Goal: Book appointment/travel/reservation: Book appointment/travel/reservation

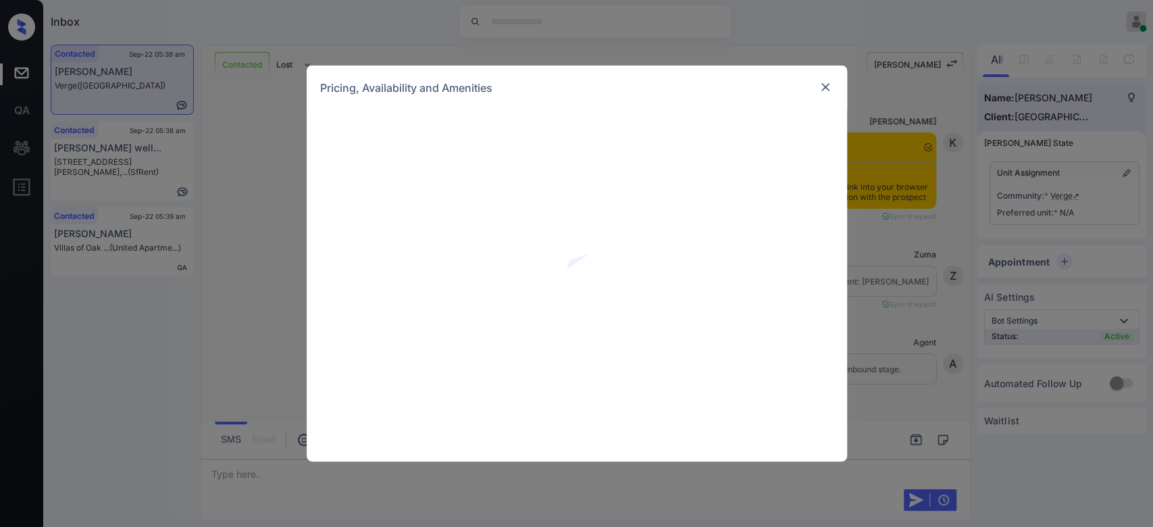
scroll to position [1276, 0]
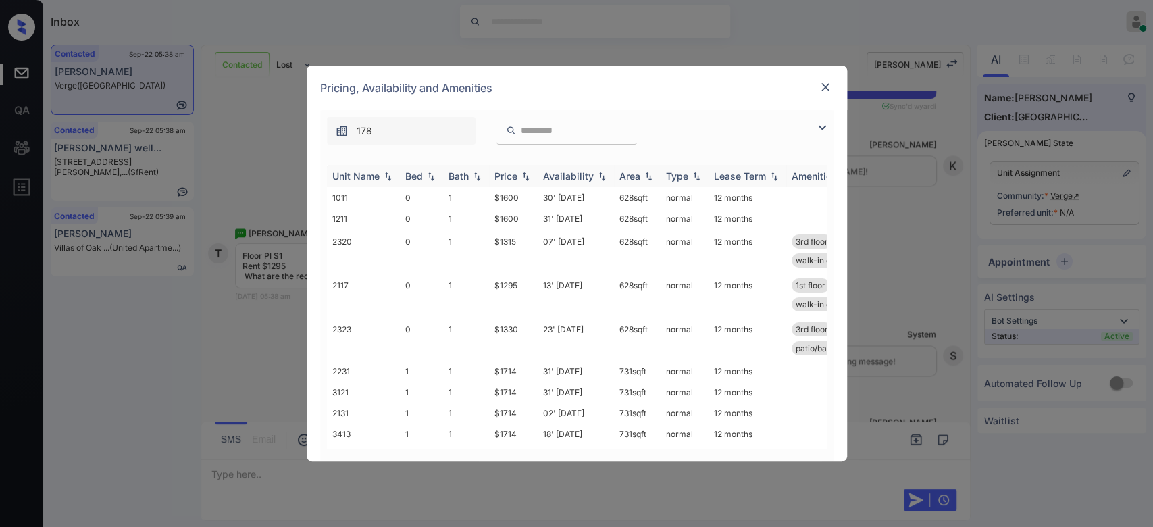
click at [505, 176] on div "Price" at bounding box center [506, 175] width 23 height 11
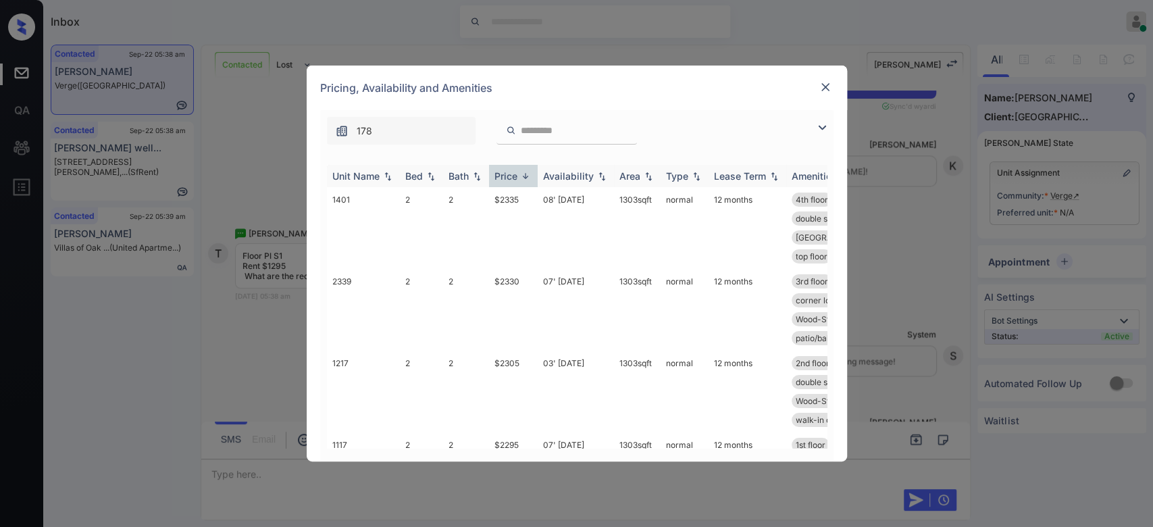
click at [505, 176] on div "Price" at bounding box center [506, 175] width 23 height 11
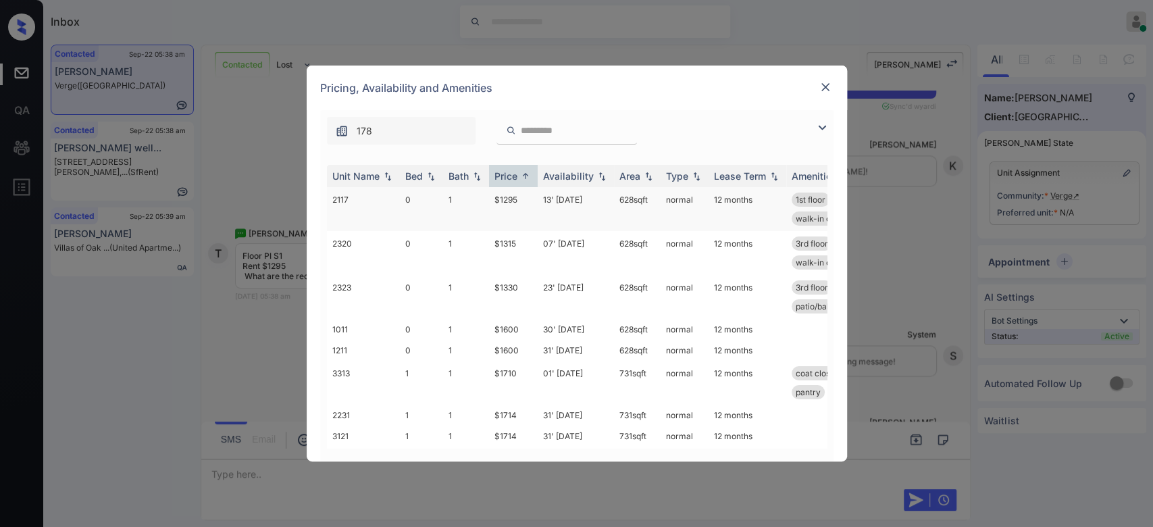
click at [515, 198] on td "$1295" at bounding box center [513, 209] width 49 height 44
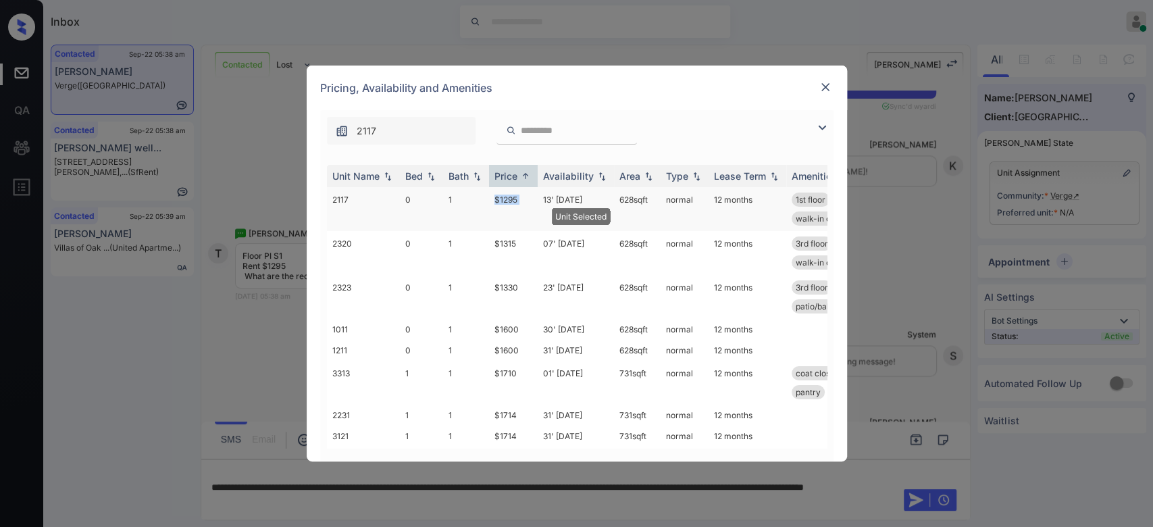
click at [515, 198] on td "$1295" at bounding box center [513, 209] width 49 height 44
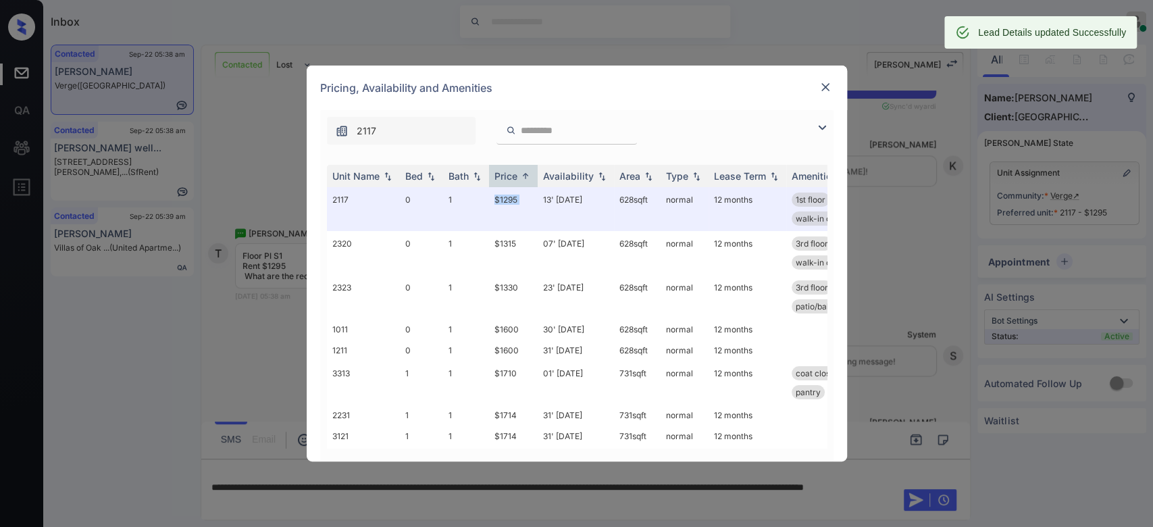
click at [822, 80] on img at bounding box center [826, 87] width 14 height 14
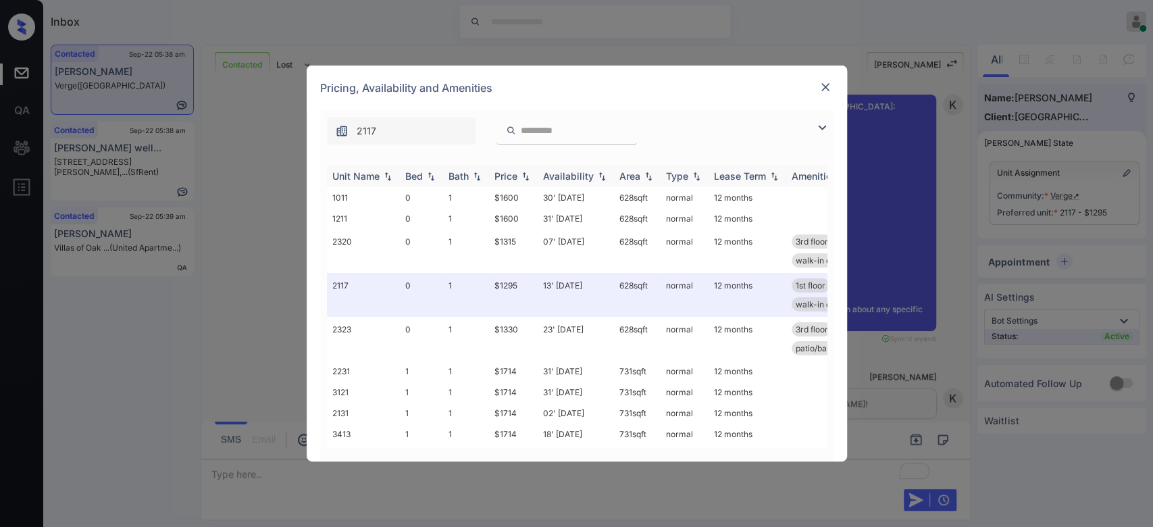
click at [502, 178] on div "Price" at bounding box center [506, 175] width 23 height 11
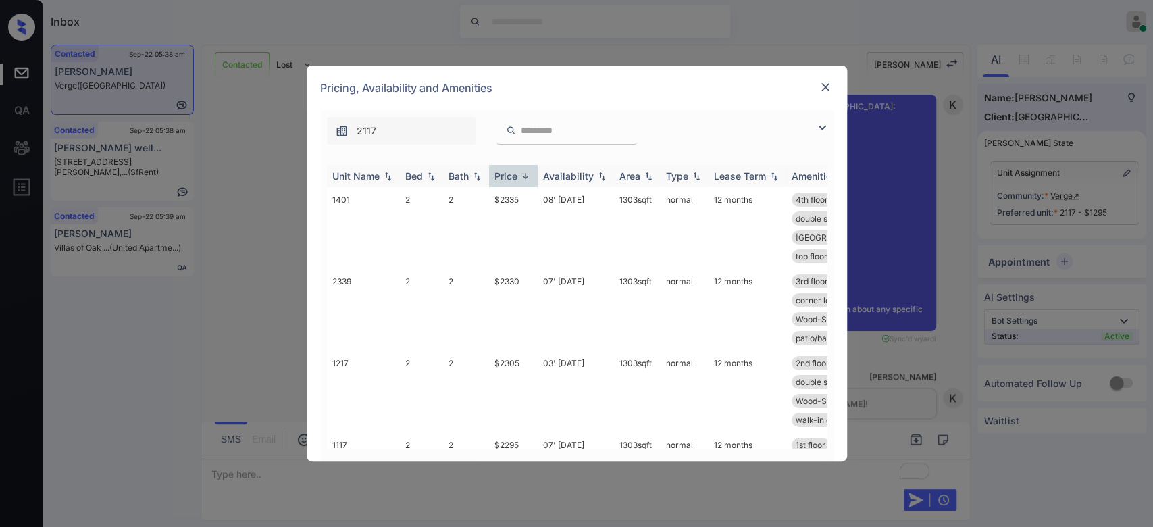
click at [502, 178] on div "Price" at bounding box center [506, 175] width 23 height 11
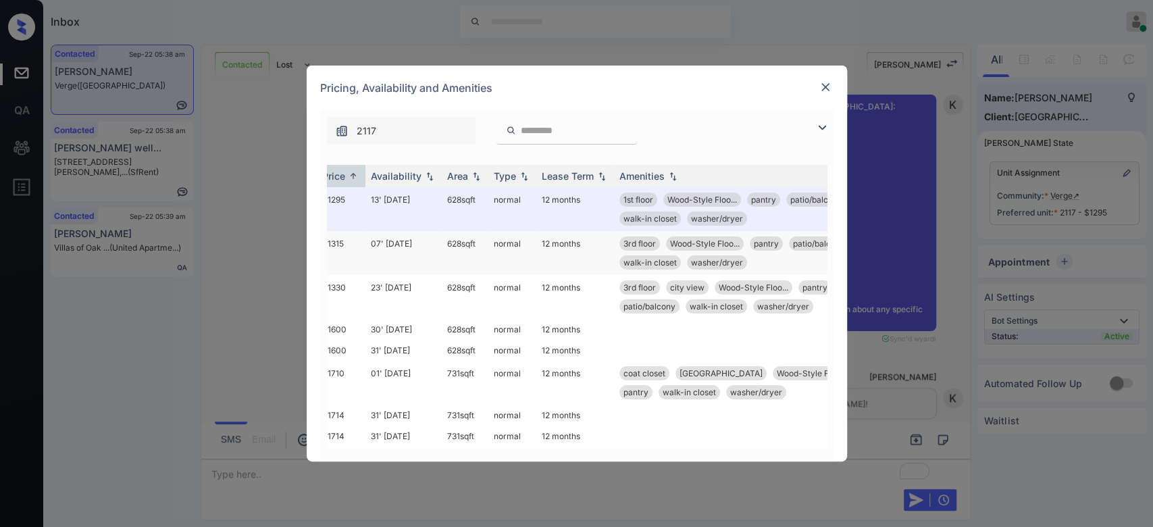
scroll to position [0, 176]
click at [822, 84] on img at bounding box center [826, 87] width 14 height 14
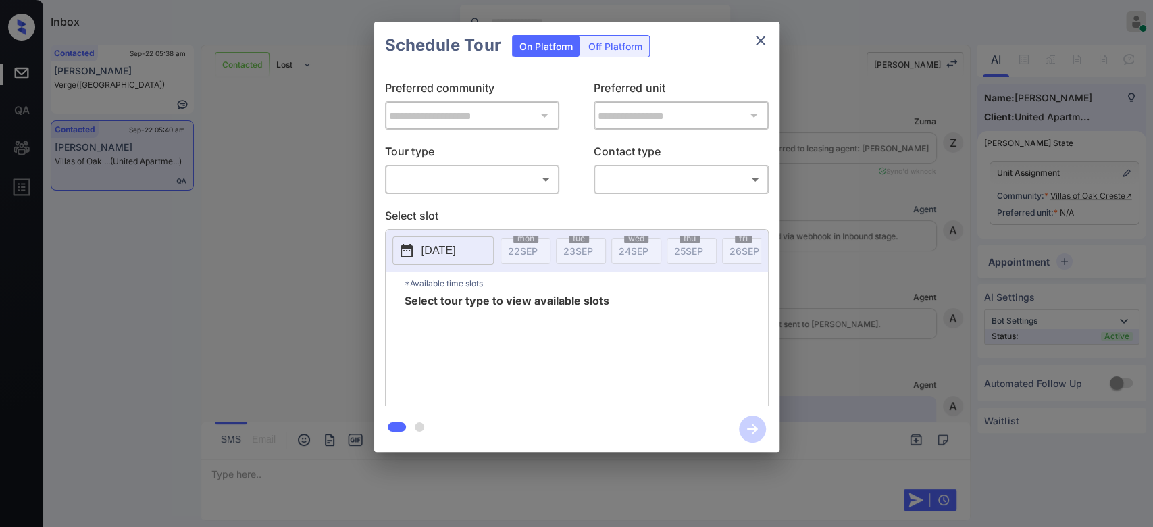
scroll to position [2177, 0]
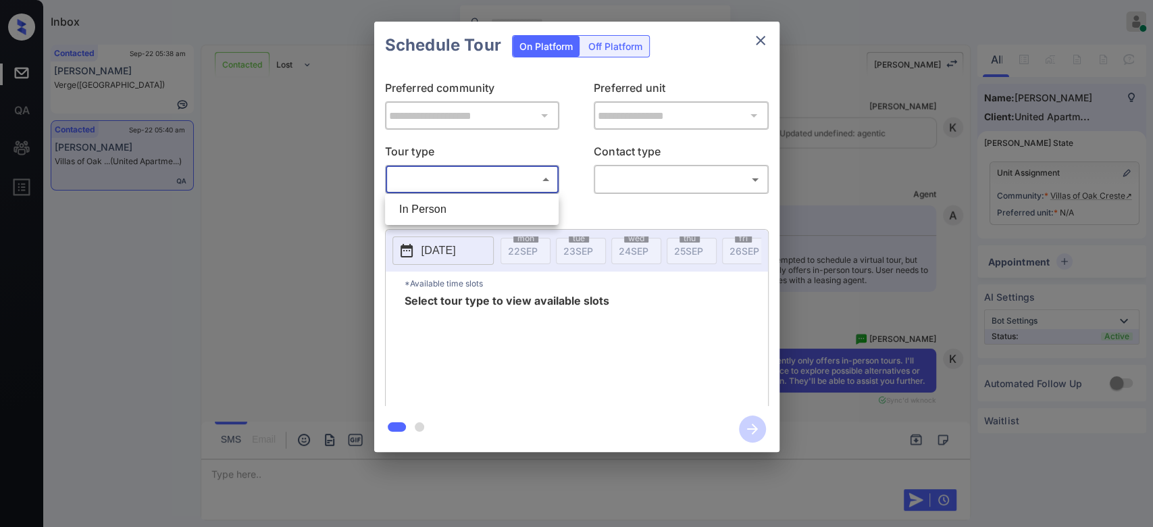
click at [459, 181] on body "Inbox Mukesh Online Set yourself offline Set yourself on break Profile Switch t…" at bounding box center [576, 263] width 1153 height 527
click at [757, 35] on div at bounding box center [576, 263] width 1153 height 527
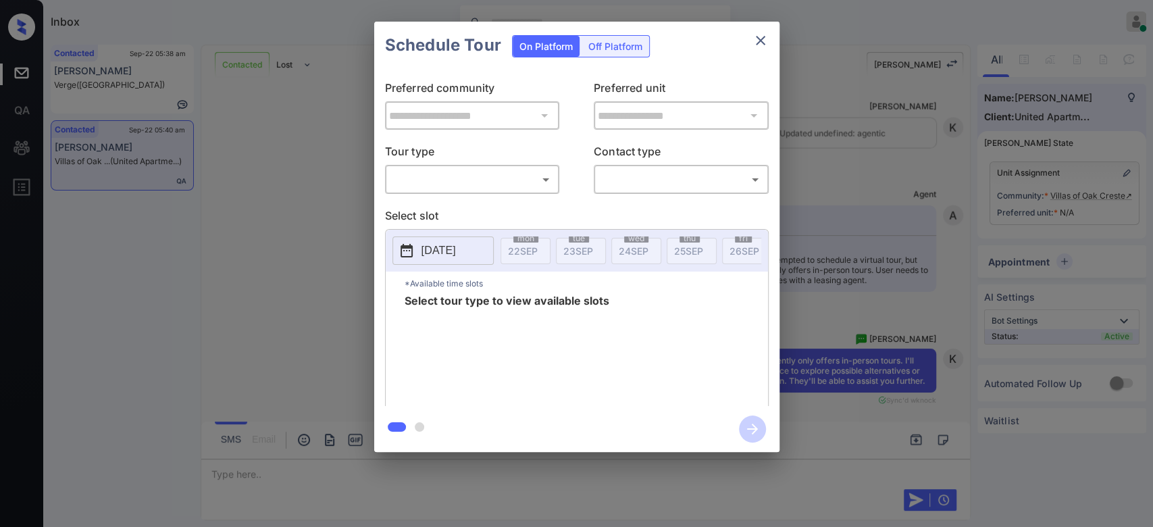
click at [757, 35] on div "In Person" at bounding box center [576, 263] width 1153 height 527
click at [757, 35] on icon "close" at bounding box center [761, 40] width 16 height 16
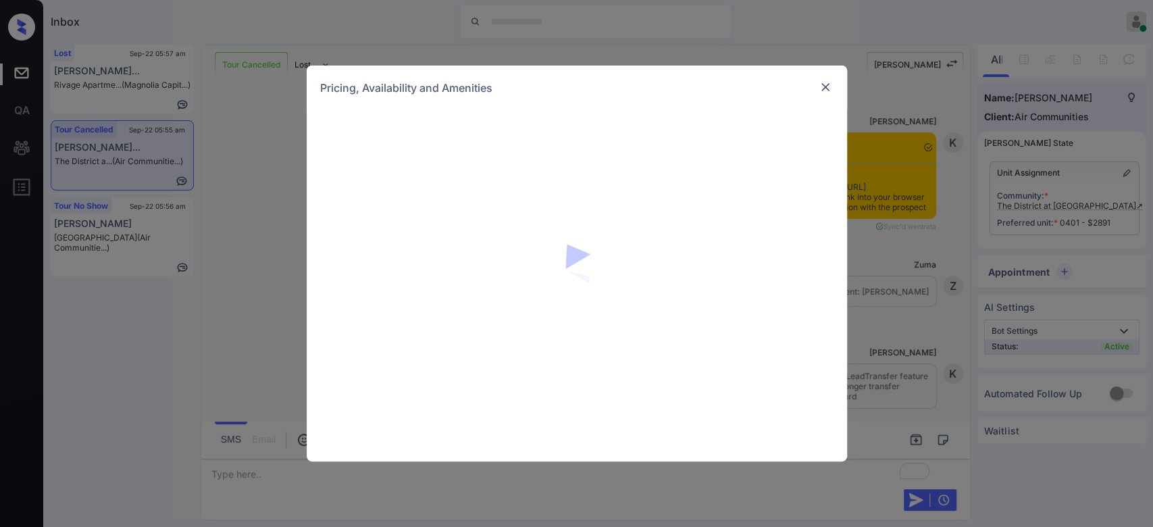
scroll to position [6125, 0]
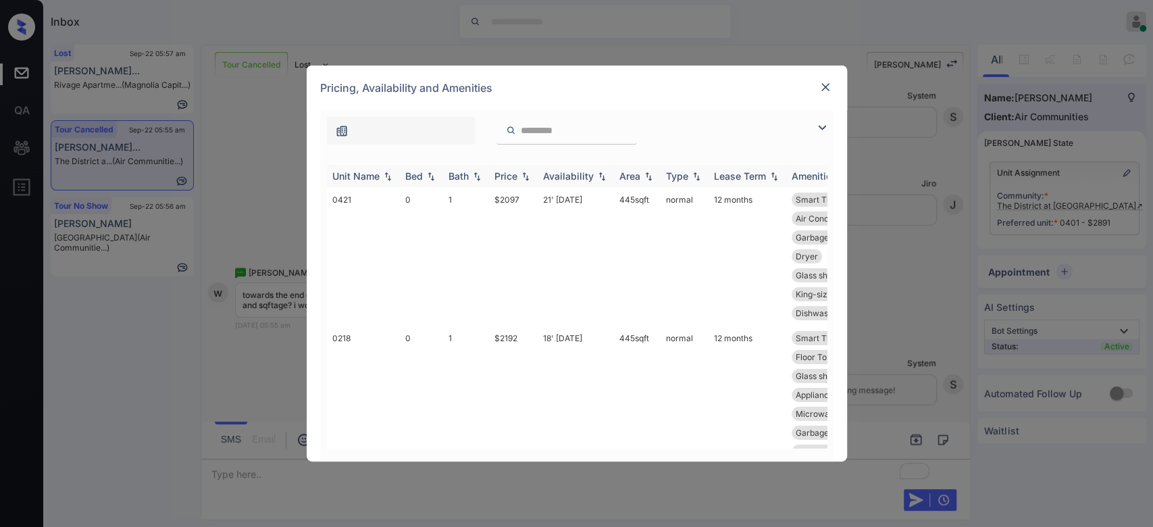
click at [508, 176] on div "Price" at bounding box center [506, 175] width 23 height 11
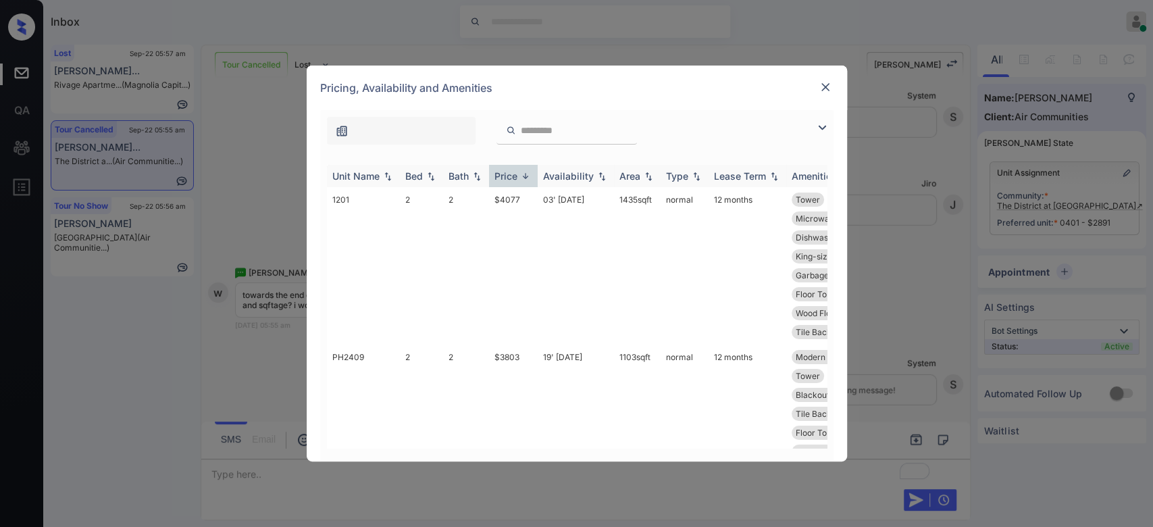
click at [508, 176] on div "Price" at bounding box center [506, 175] width 23 height 11
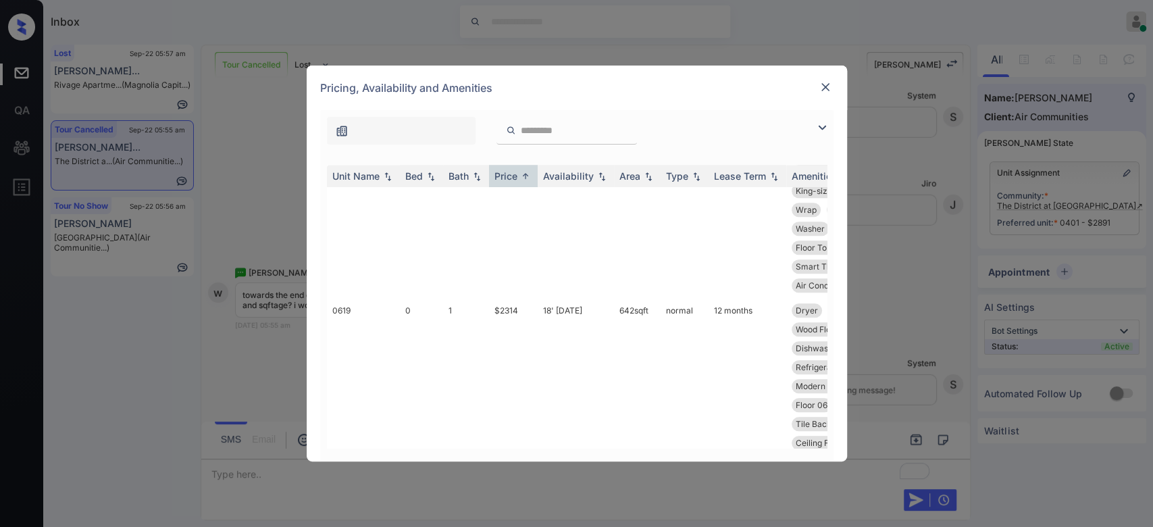
scroll to position [922, 0]
drag, startPoint x: 523, startPoint y: 224, endPoint x: 491, endPoint y: 228, distance: 32.0
click at [491, 228] on td "$2229" at bounding box center [513, 231] width 49 height 157
copy td "$2229"
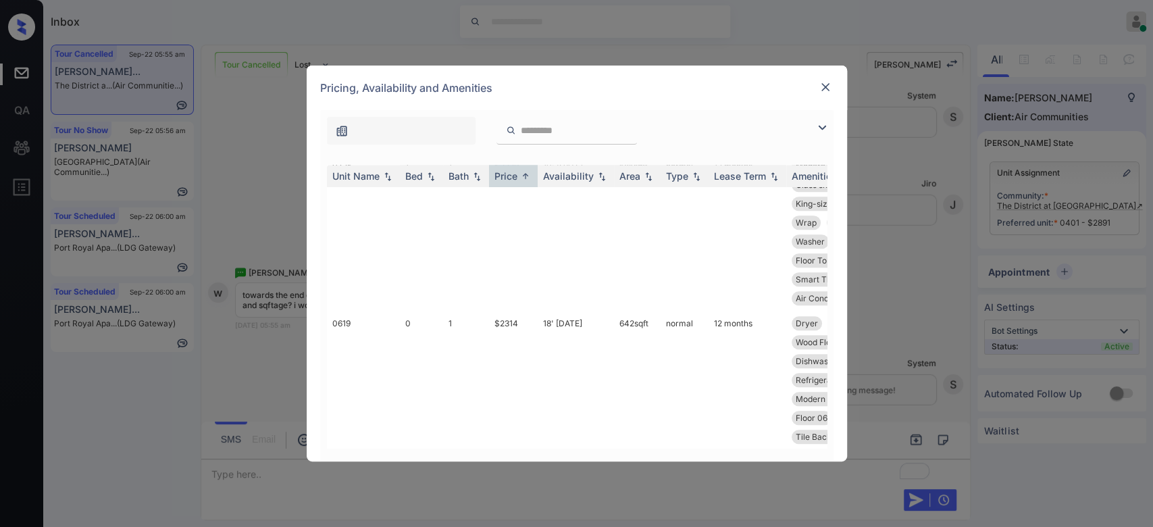
click at [825, 88] on img at bounding box center [826, 87] width 14 height 14
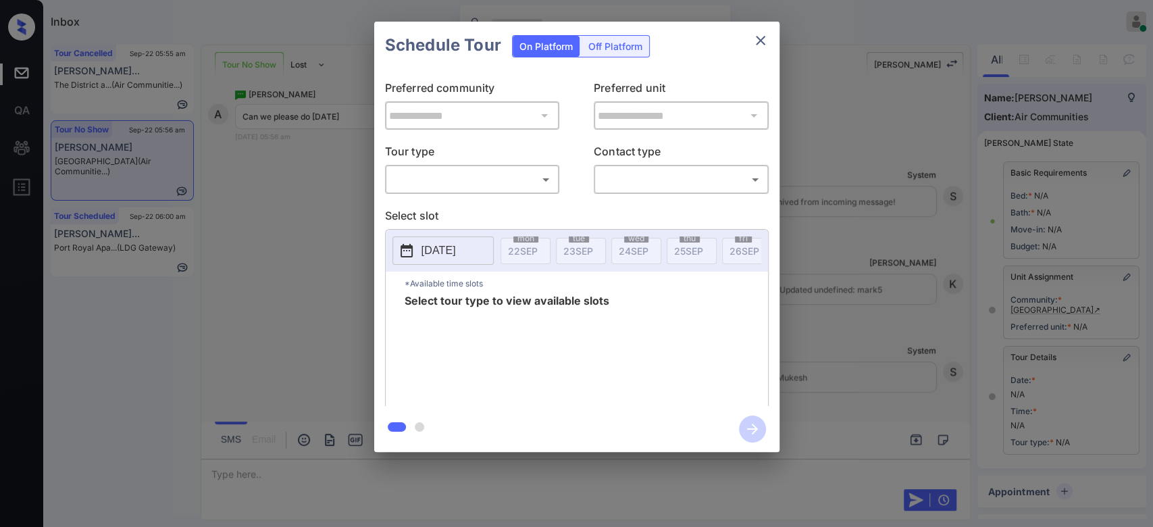
scroll to position [147, 0]
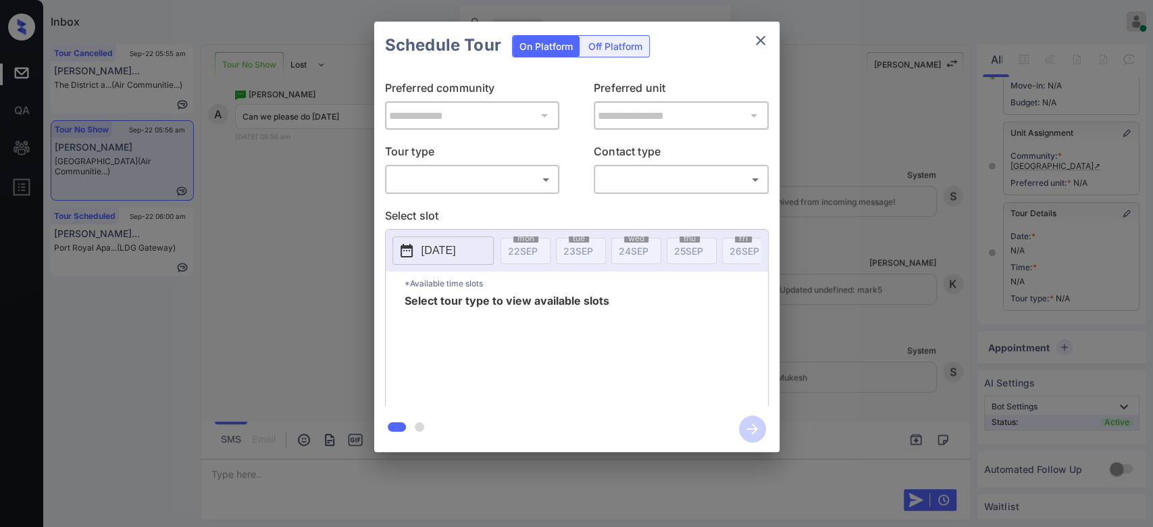
click at [483, 166] on div "​ ​" at bounding box center [472, 179] width 175 height 29
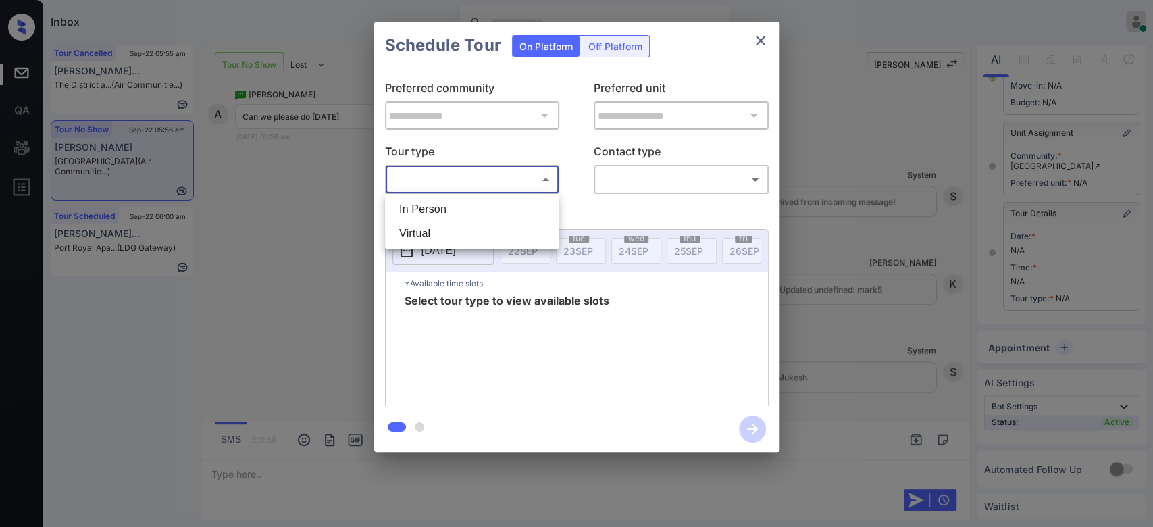
drag, startPoint x: 482, startPoint y: 176, endPoint x: 448, endPoint y: 205, distance: 45.1
click at [448, 205] on body "Inbox Mukesh Online Set yourself offline Set yourself on break Profile Switch t…" at bounding box center [576, 263] width 1153 height 527
click at [448, 205] on li "In Person" at bounding box center [471, 209] width 167 height 24
type input "********"
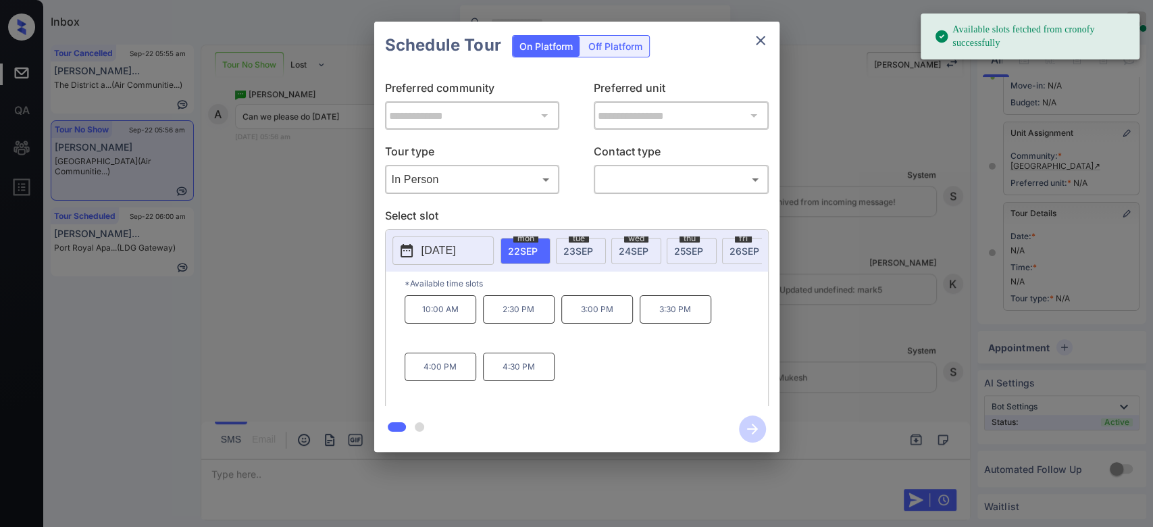
click at [465, 241] on button "[DATE]" at bounding box center [443, 250] width 101 height 28
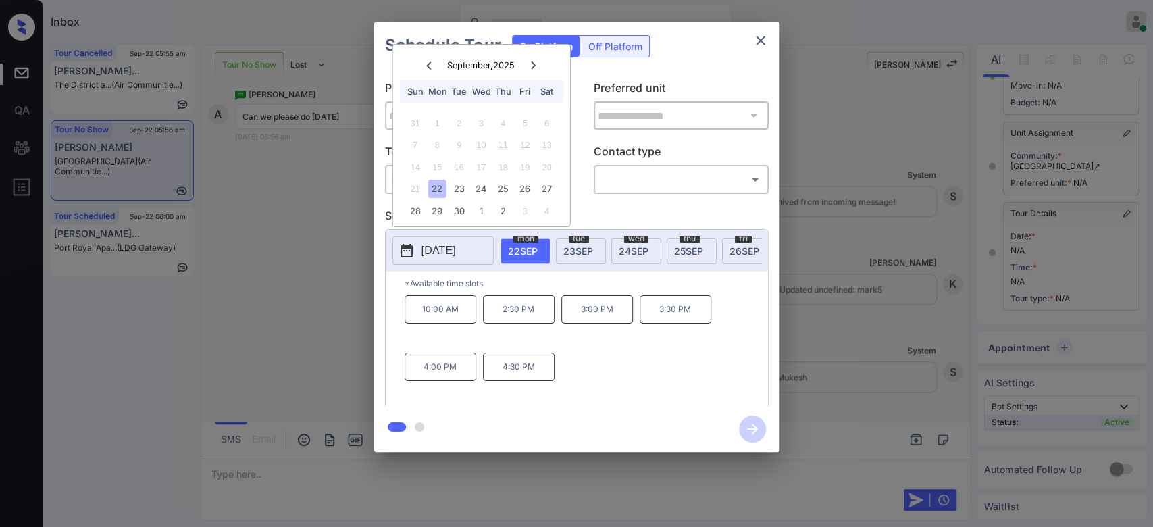
click at [532, 62] on icon at bounding box center [533, 64] width 5 height 7
click at [524, 141] on div "10" at bounding box center [525, 145] width 18 height 18
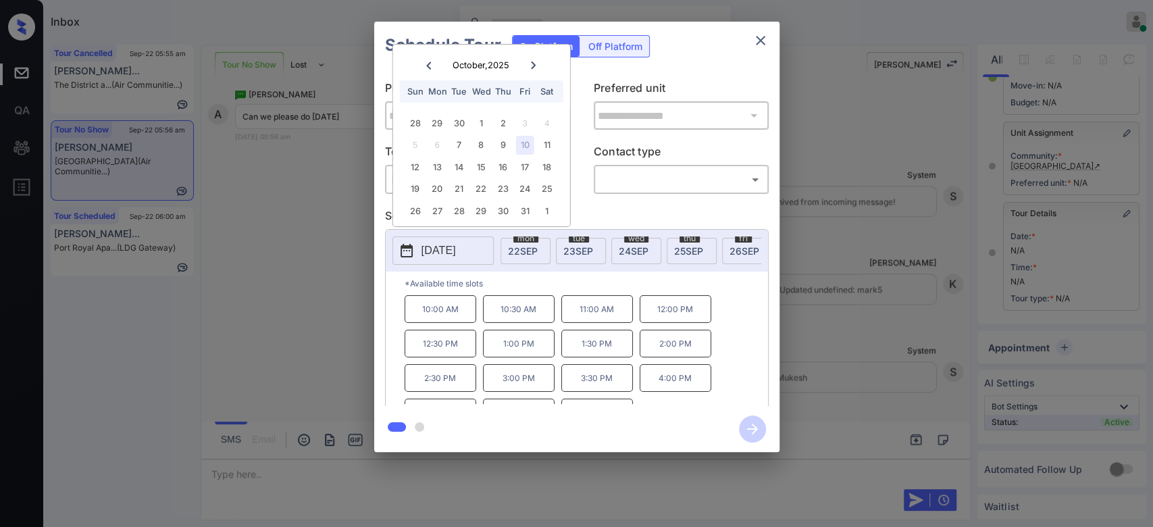
click at [678, 45] on div "Schedule Tour On Platform Off Platform" at bounding box center [576, 45] width 405 height 47
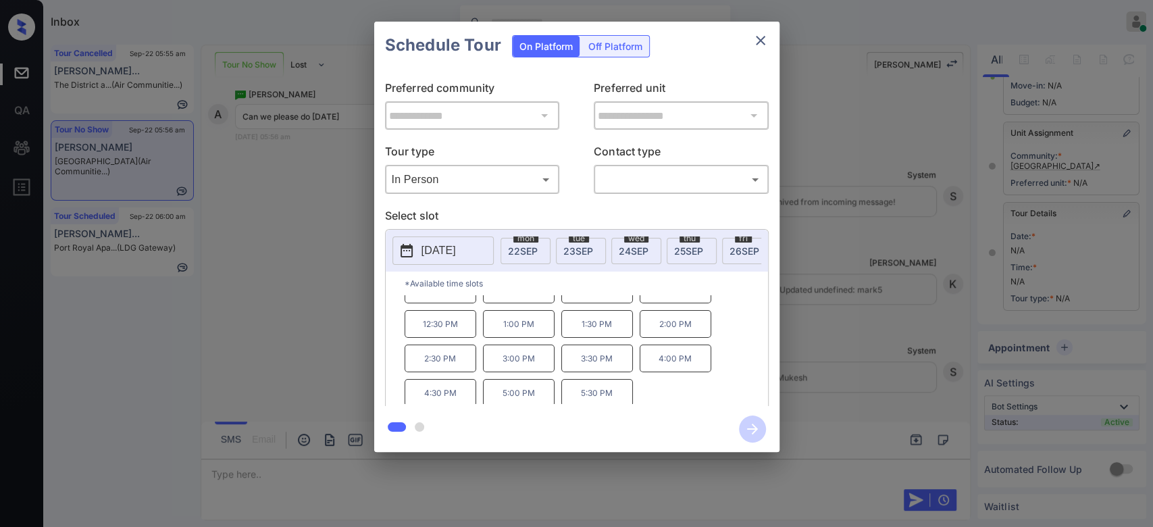
scroll to position [22, 0]
click at [761, 40] on icon "close" at bounding box center [760, 40] width 9 height 9
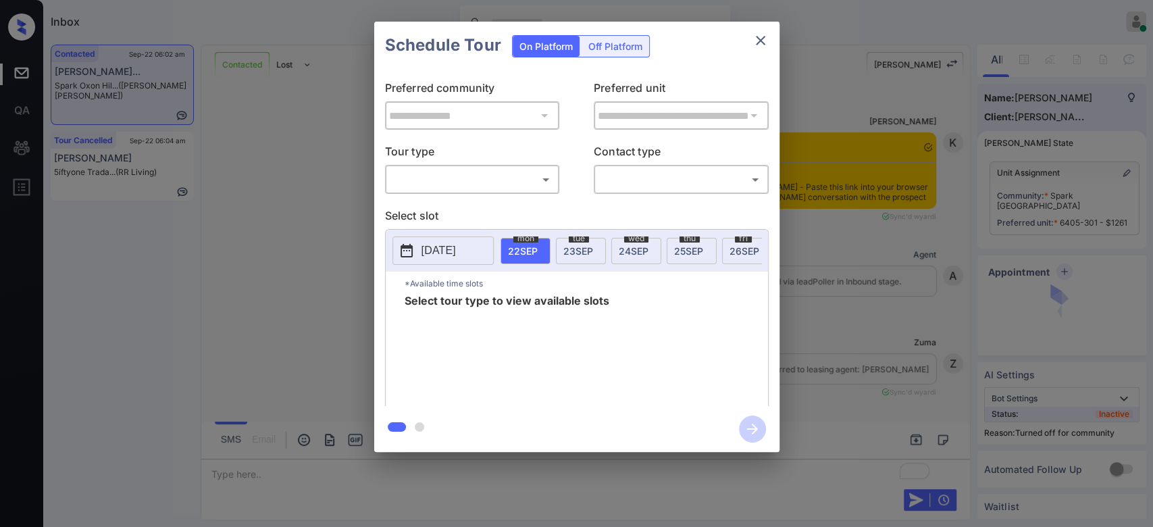
scroll to position [1544, 0]
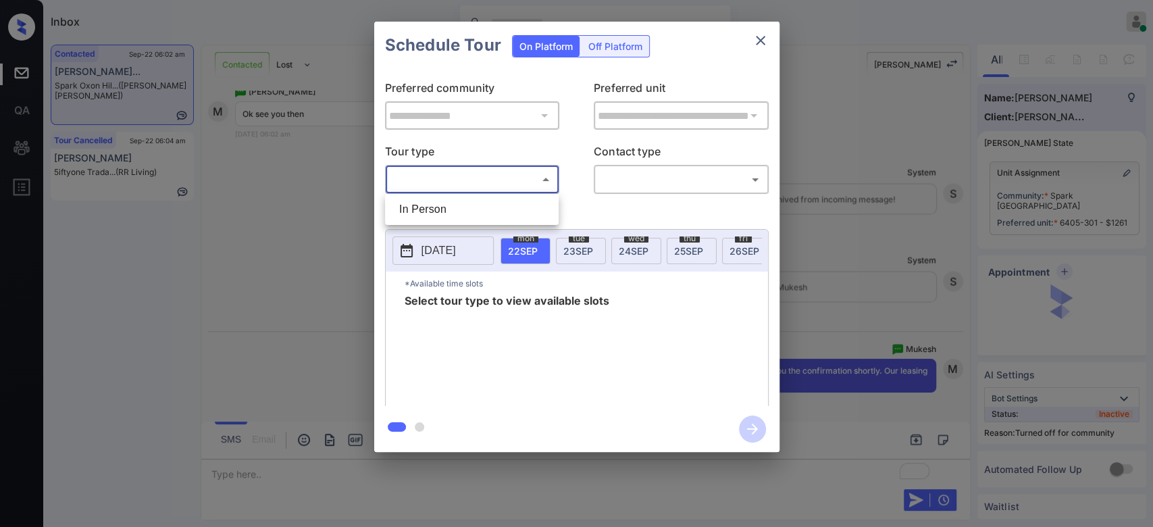
click at [465, 176] on body "Inbox Mukesh Online Set yourself offline Set yourself on break Profile Switch t…" at bounding box center [576, 263] width 1153 height 527
click at [432, 213] on li "In Person" at bounding box center [471, 209] width 167 height 24
type input "********"
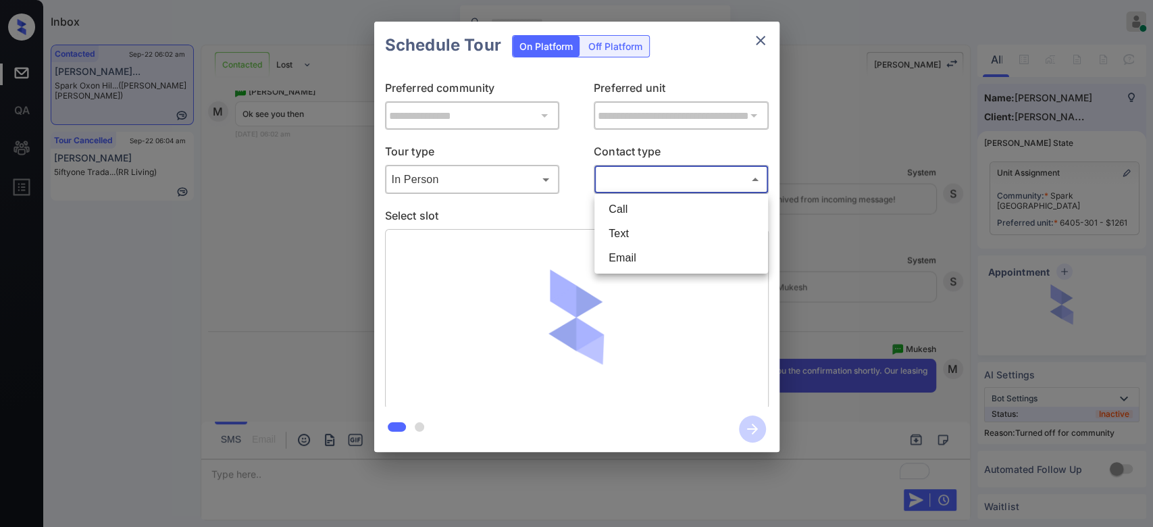
drag, startPoint x: 623, startPoint y: 178, endPoint x: 620, endPoint y: 239, distance: 61.5
click at [620, 239] on body "Inbox Mukesh Online Set yourself offline Set yourself on break Profile Switch t…" at bounding box center [576, 263] width 1153 height 527
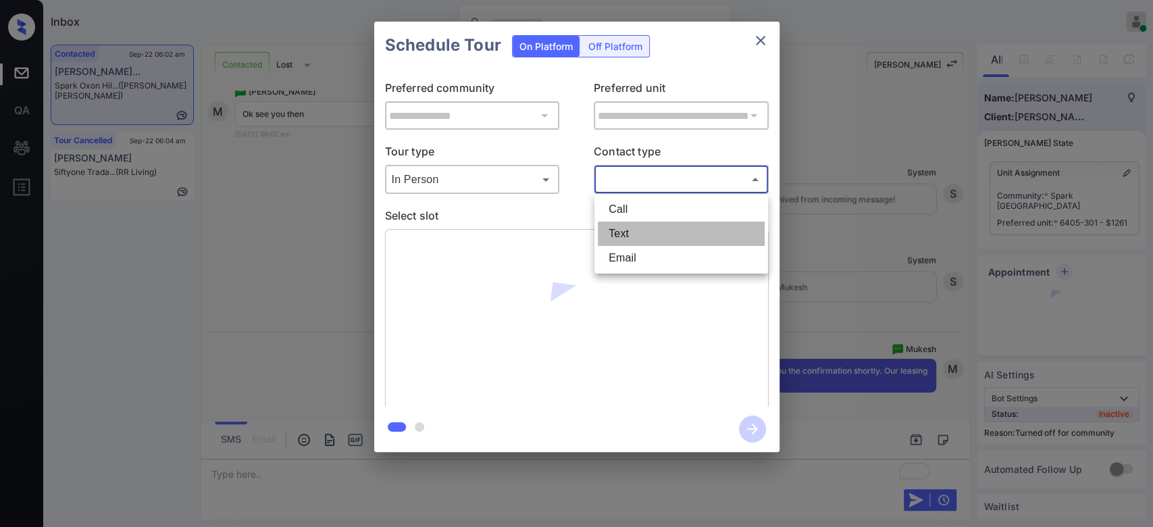
click at [620, 239] on li "Text" at bounding box center [681, 234] width 167 height 24
type input "****"
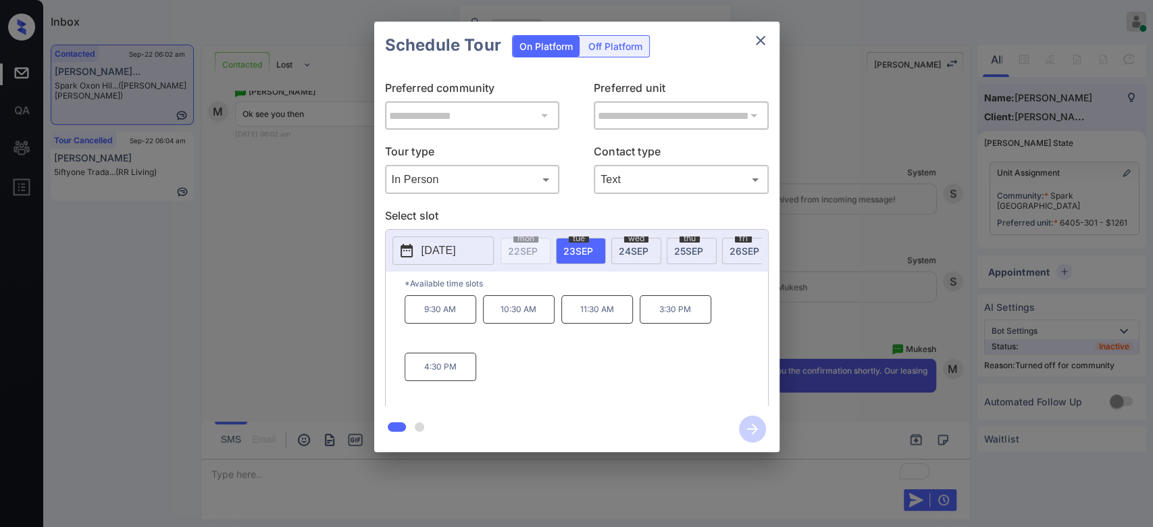
click at [431, 368] on p "4:30 PM" at bounding box center [441, 367] width 72 height 28
click at [748, 424] on icon "button" at bounding box center [752, 428] width 27 height 27
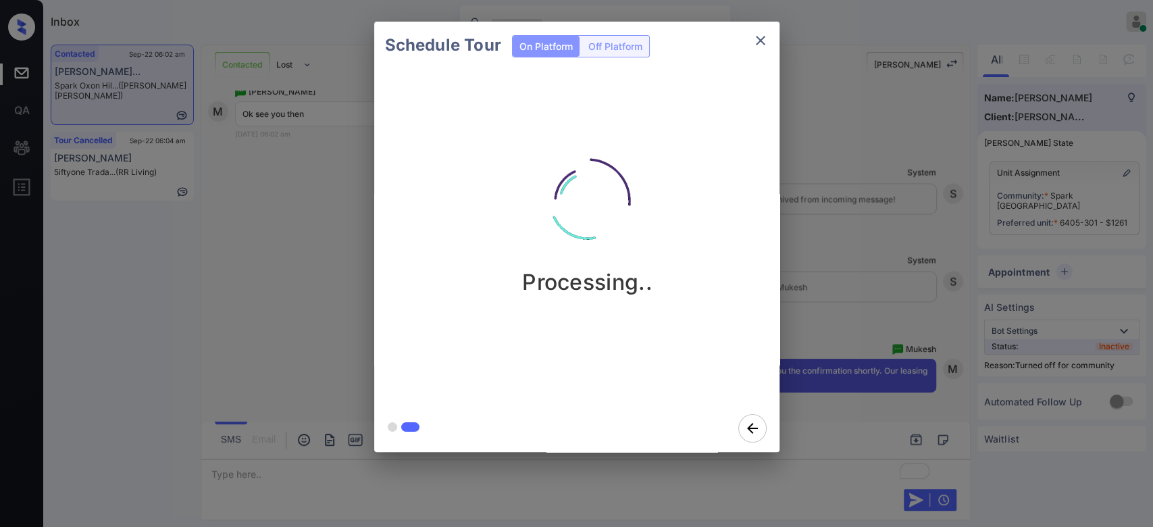
click at [805, 122] on div "Schedule Tour On Platform Off Platform Processing.." at bounding box center [576, 237] width 1153 height 474
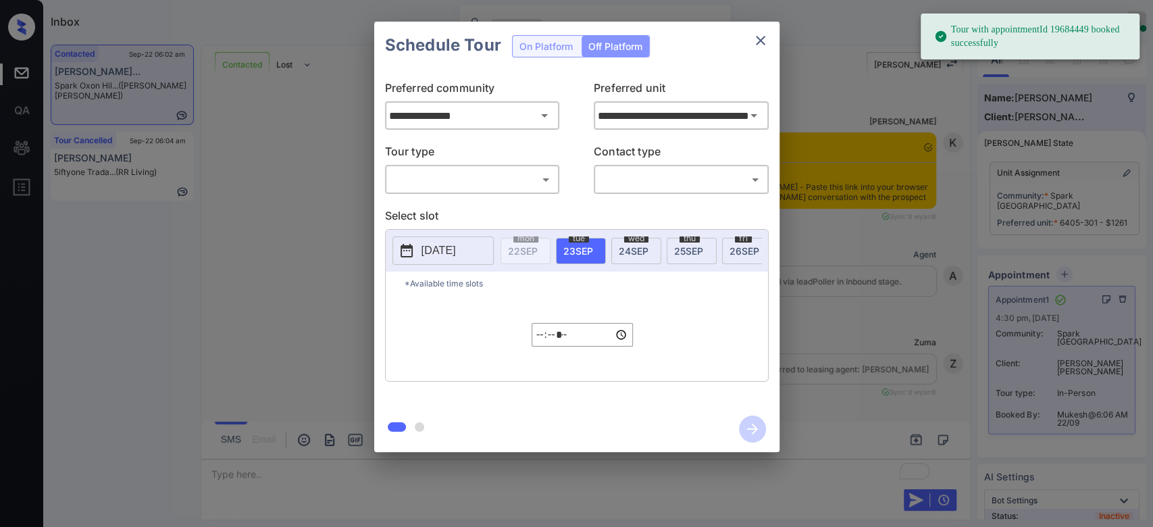
scroll to position [1544, 0]
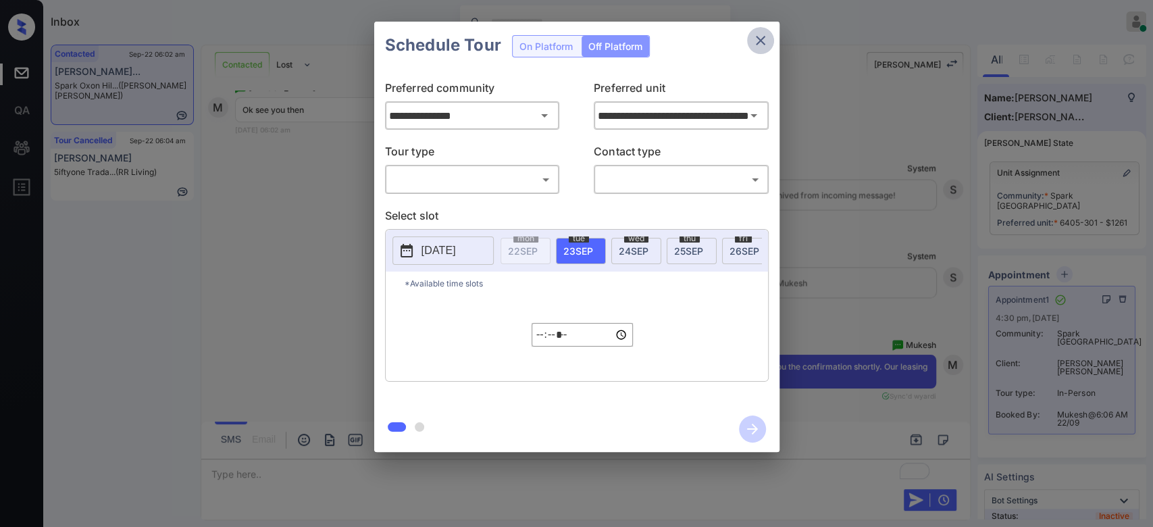
click at [760, 41] on icon "close" at bounding box center [760, 40] width 9 height 9
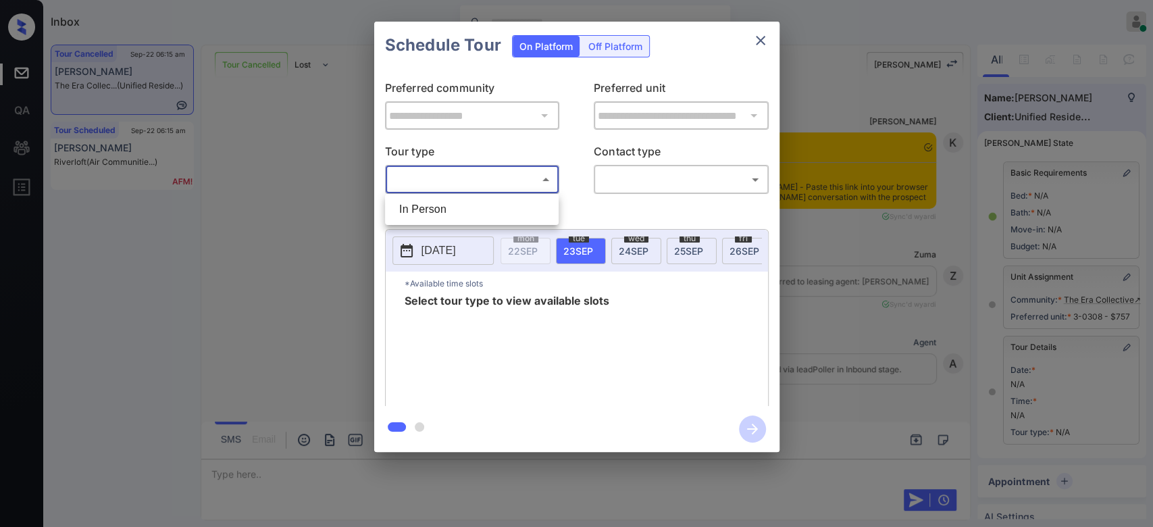
click at [520, 182] on body "Inbox Mukesh Online Set yourself offline Set yourself on break Profile Switch t…" at bounding box center [576, 263] width 1153 height 527
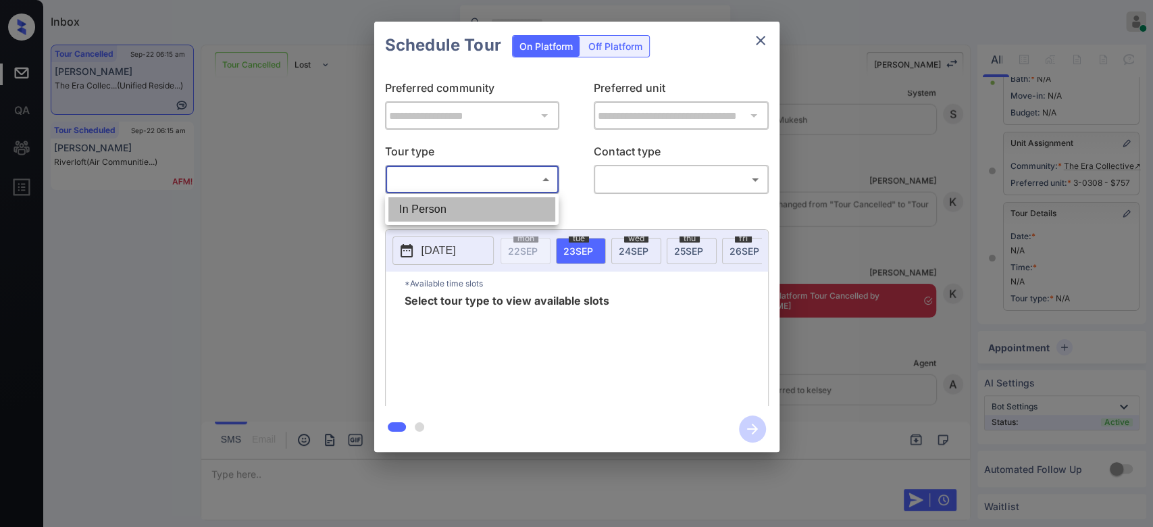
click at [449, 212] on li "In Person" at bounding box center [471, 209] width 167 height 24
type input "********"
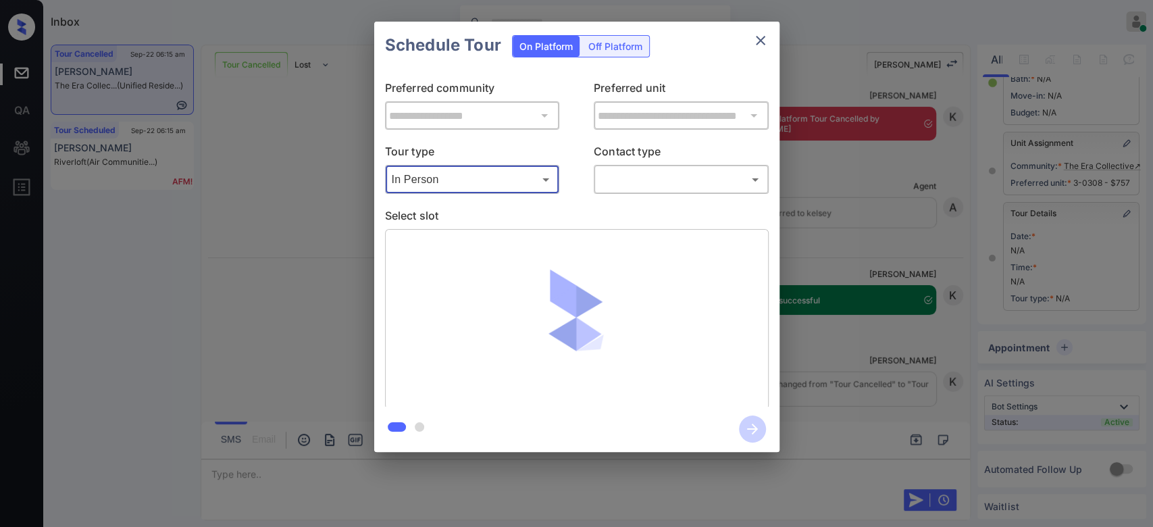
scroll to position [9335, 0]
click at [766, 41] on icon "close" at bounding box center [761, 40] width 16 height 16
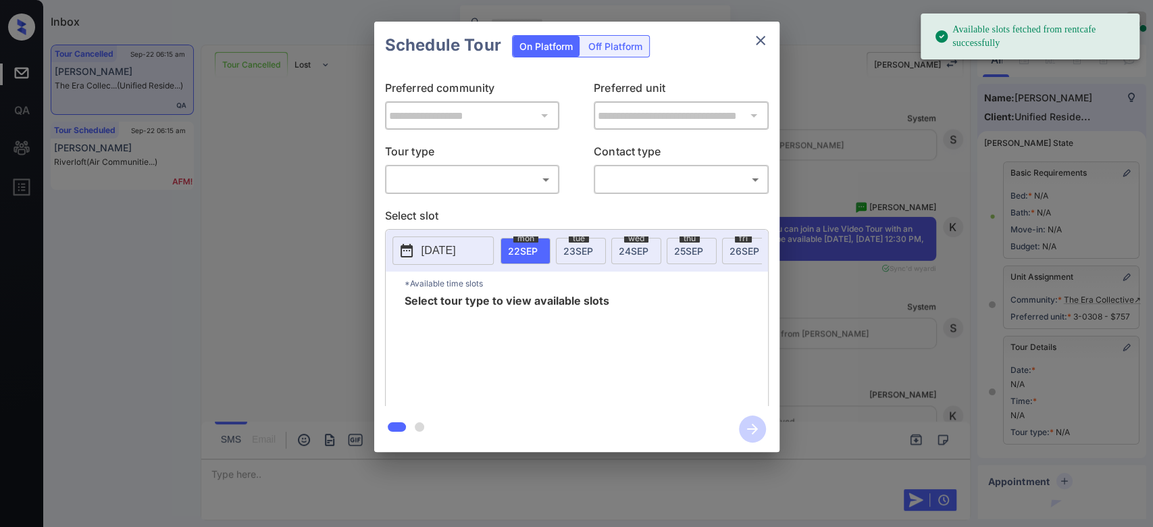
scroll to position [2, 0]
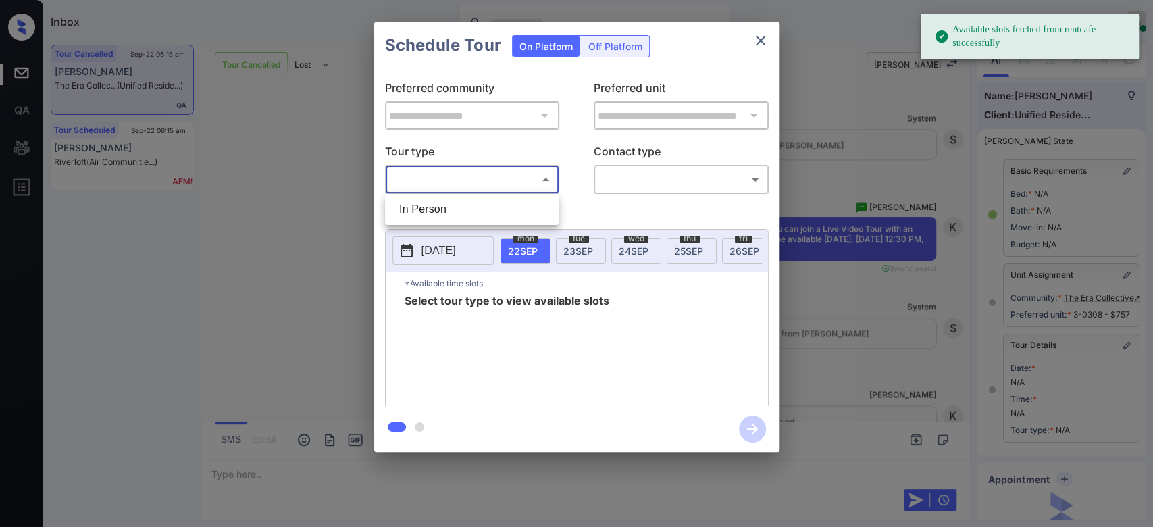
click at [526, 176] on body "Available slots fetched from rentcafe successfully Inbox Mukesh Online Set your…" at bounding box center [576, 263] width 1153 height 527
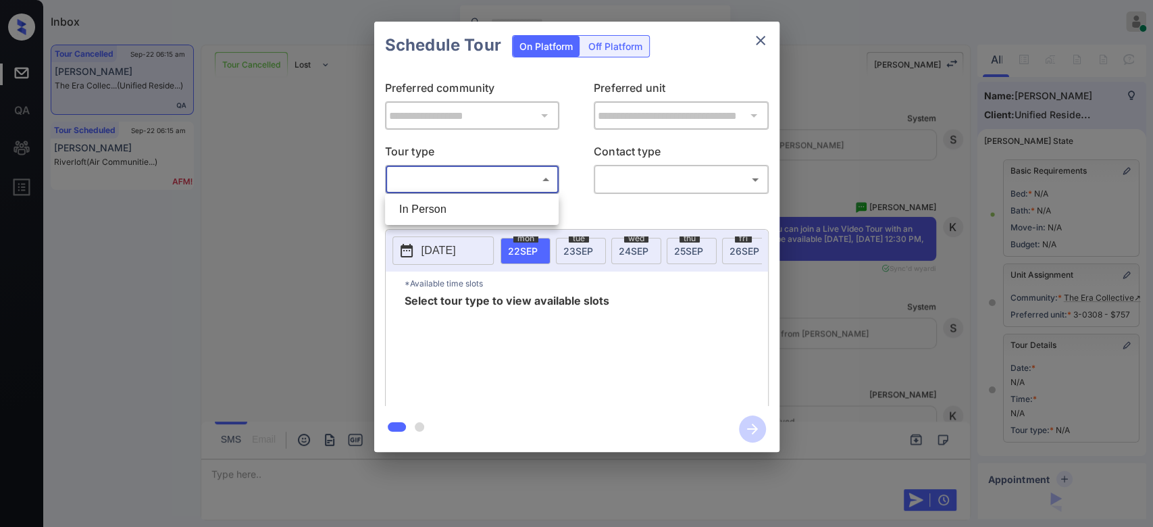
click at [763, 36] on div at bounding box center [576, 263] width 1153 height 527
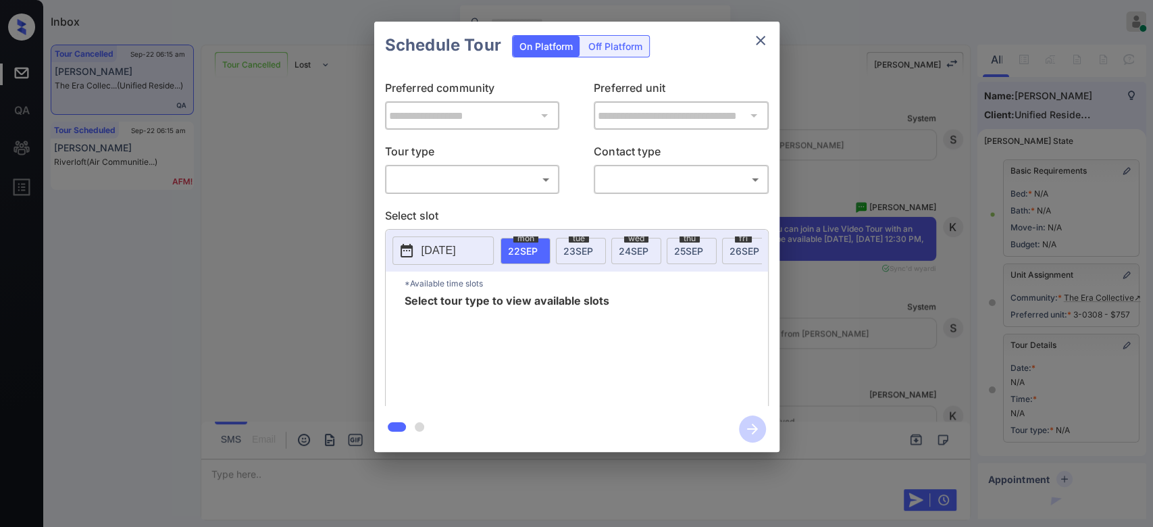
click at [763, 36] on icon "close" at bounding box center [760, 40] width 9 height 9
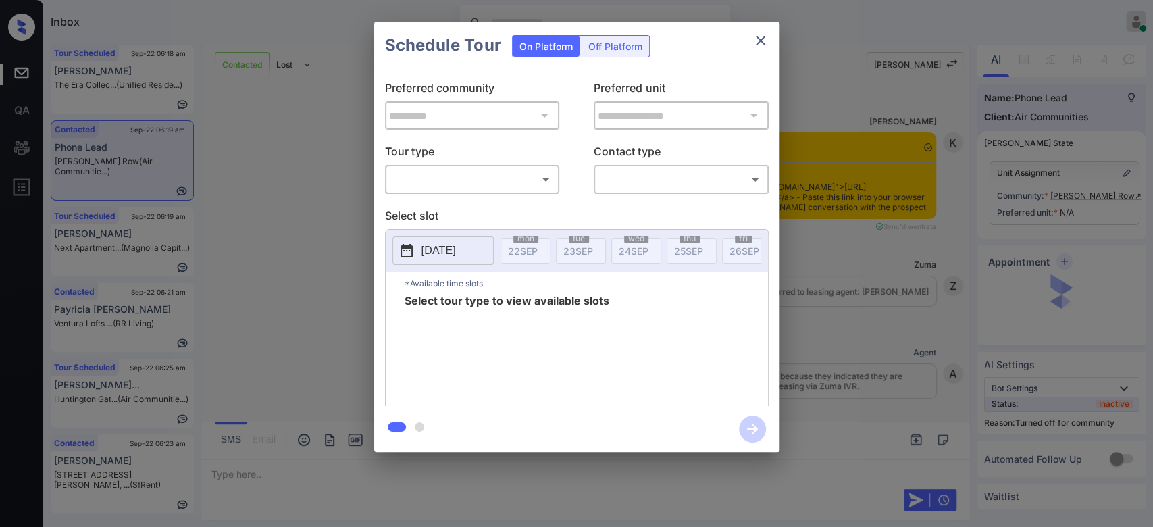
scroll to position [761, 0]
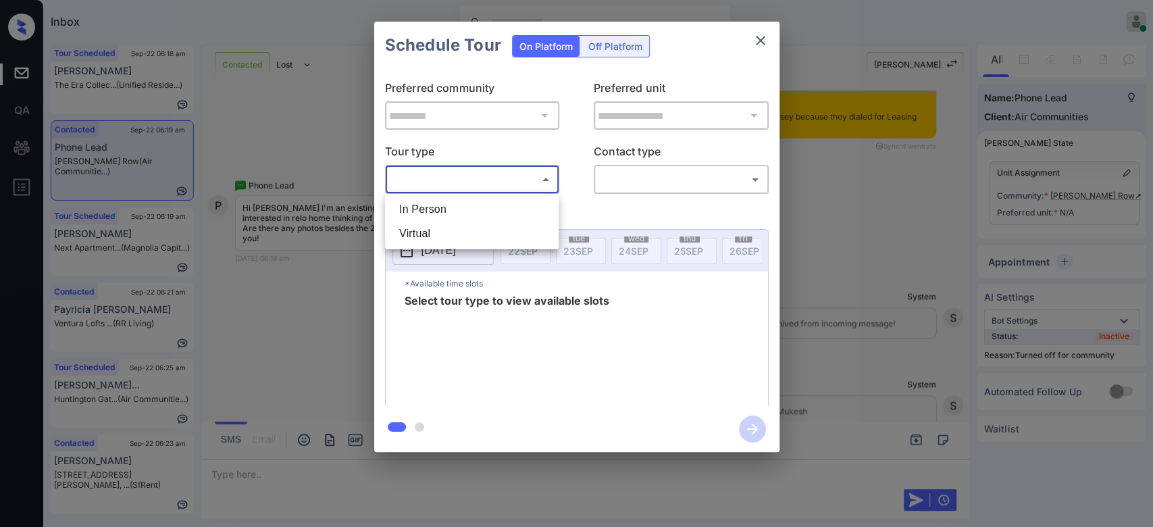
click at [484, 176] on body "Inbox Mukesh Online Set yourself offline Set yourself on break Profile Switch t…" at bounding box center [576, 263] width 1153 height 527
click at [761, 38] on div at bounding box center [576, 263] width 1153 height 527
click at [761, 38] on div "In Person Virtual" at bounding box center [576, 263] width 1153 height 527
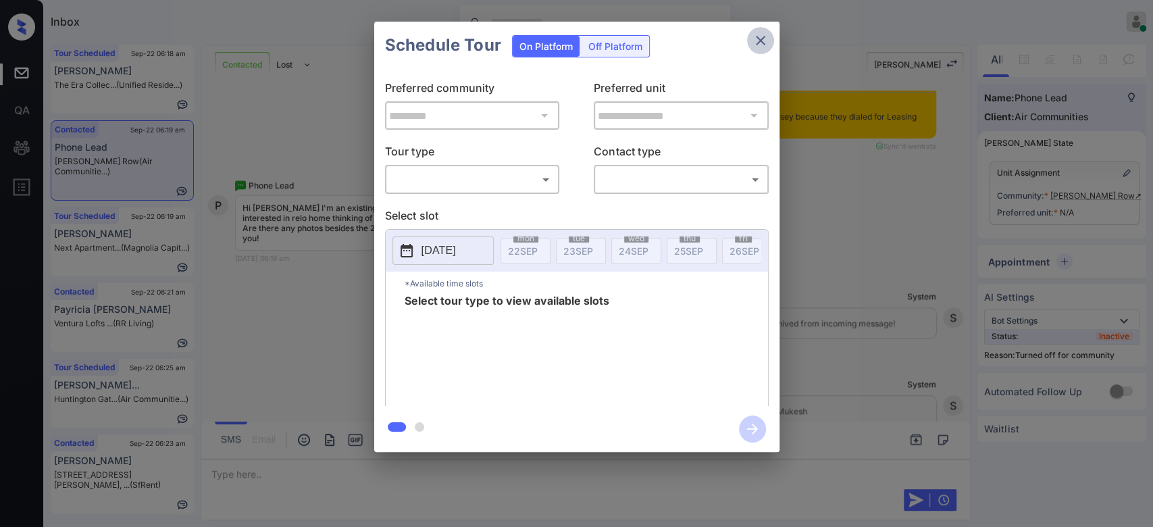
click at [761, 38] on icon "close" at bounding box center [761, 40] width 16 height 16
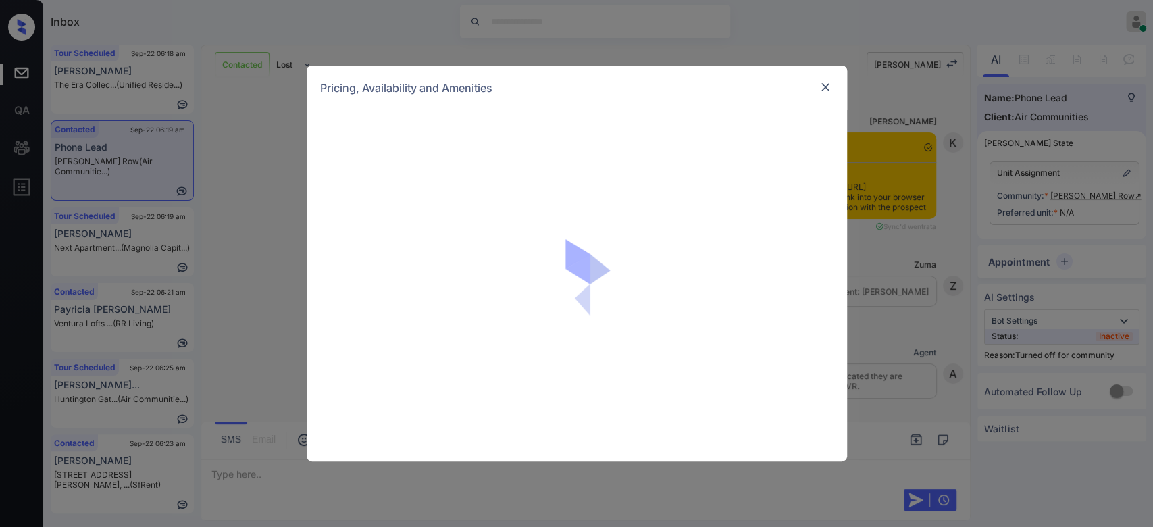
scroll to position [739, 0]
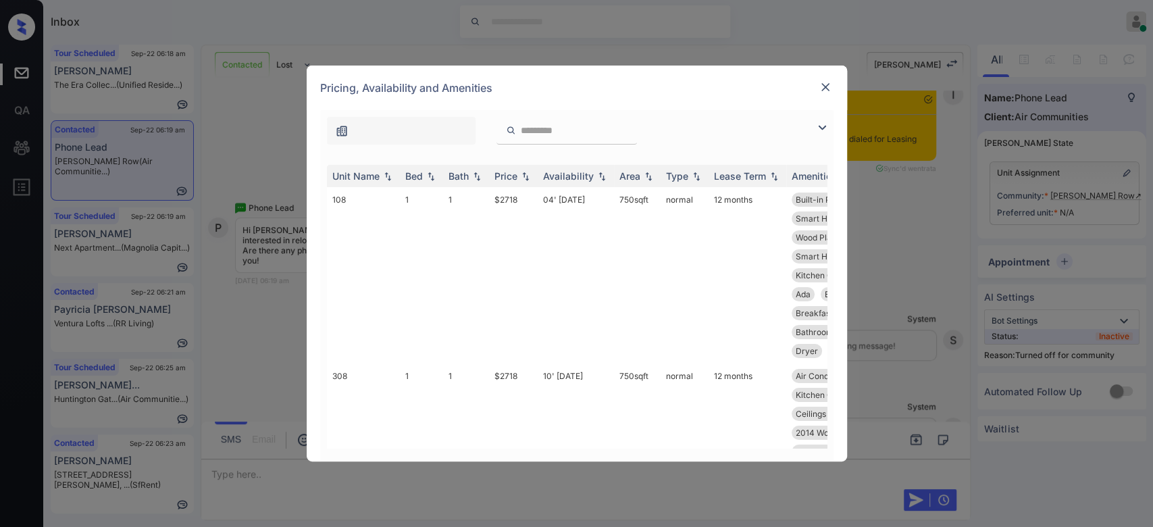
click at [544, 132] on input "search" at bounding box center [575, 130] width 111 height 11
type input "****"
click at [637, 132] on div "****" at bounding box center [567, 131] width 141 height 28
click at [630, 130] on input "****" at bounding box center [575, 130] width 111 height 11
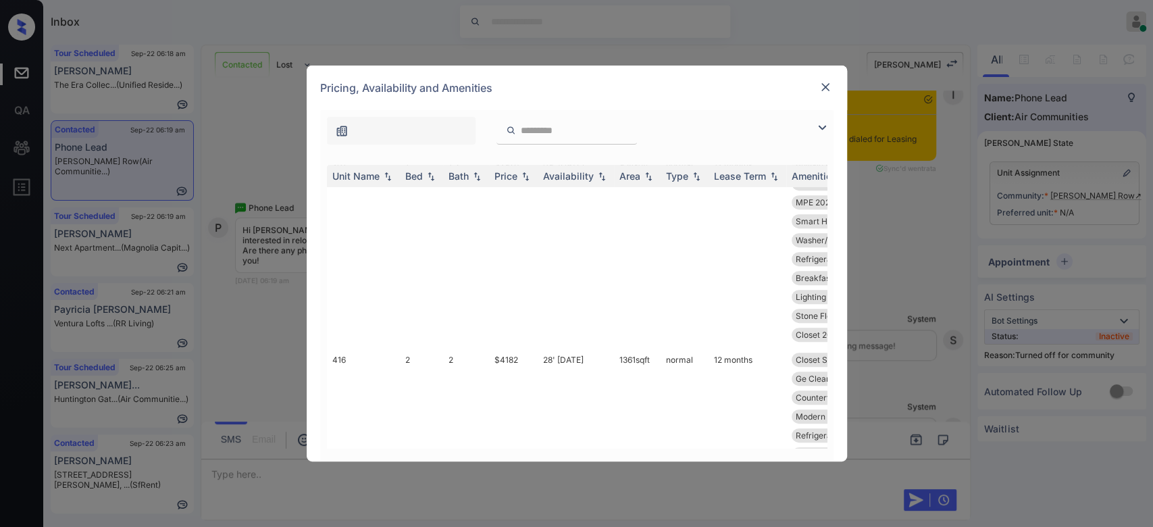
scroll to position [534, 0]
click at [824, 86] on img at bounding box center [826, 87] width 14 height 14
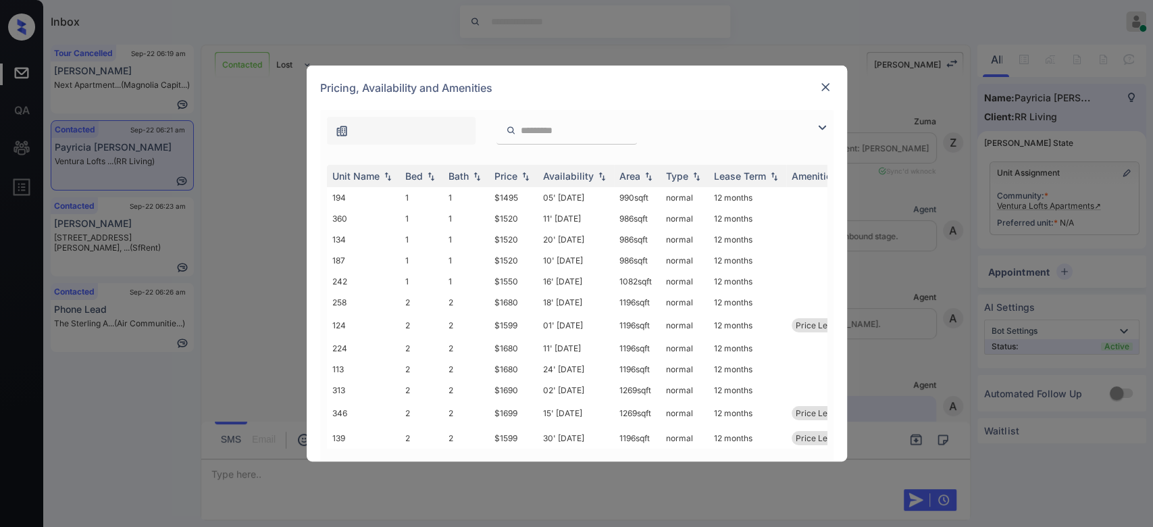
scroll to position [1198, 0]
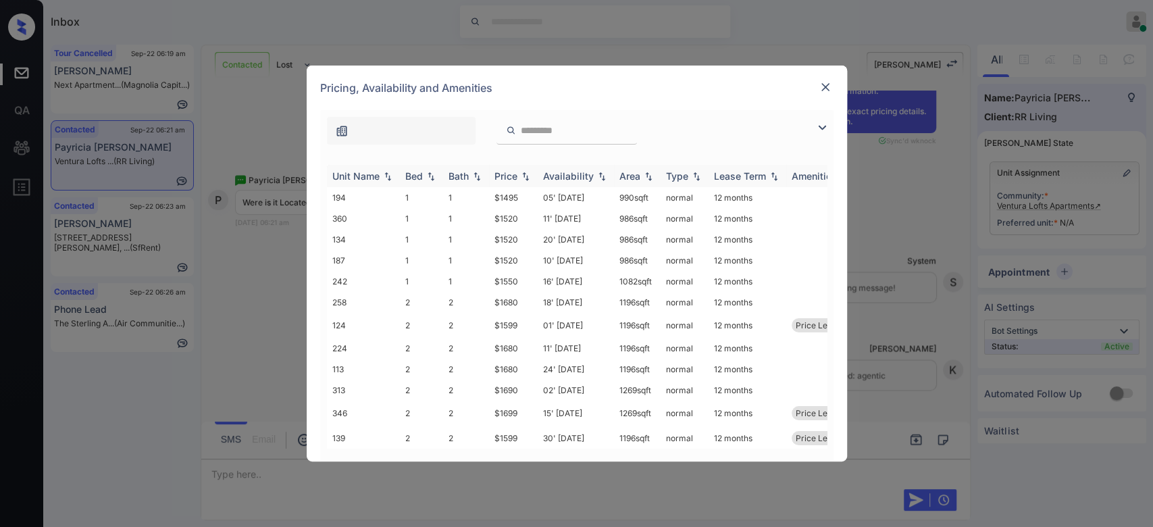
click at [507, 170] on div "Price" at bounding box center [506, 175] width 23 height 11
click at [508, 301] on td "$1599" at bounding box center [513, 304] width 49 height 25
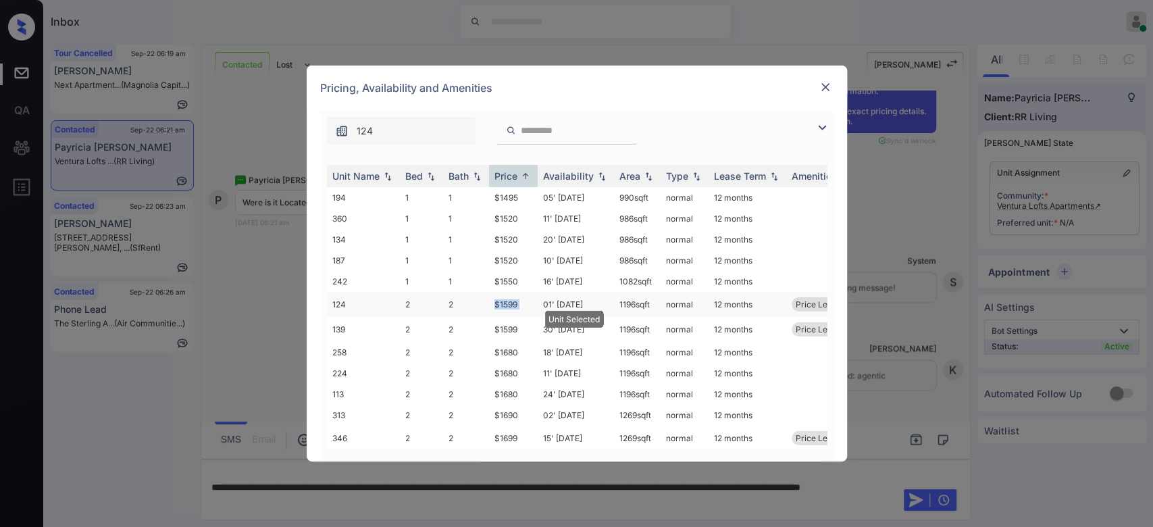
click at [508, 301] on td "$1599" at bounding box center [513, 304] width 49 height 25
click at [822, 89] on img at bounding box center [826, 87] width 14 height 14
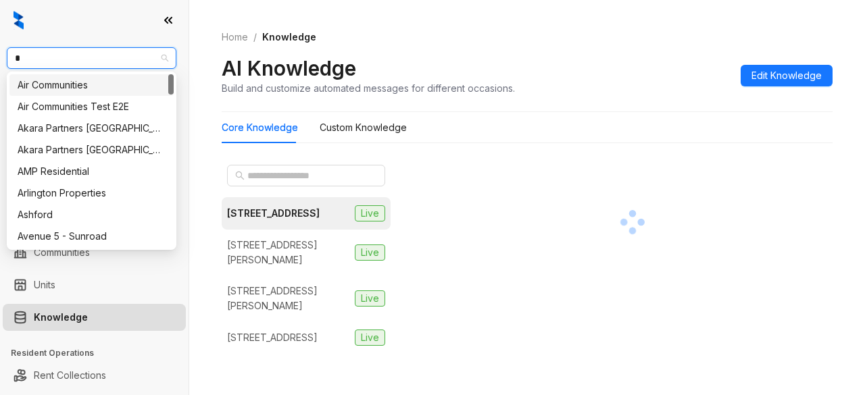
type input "**"
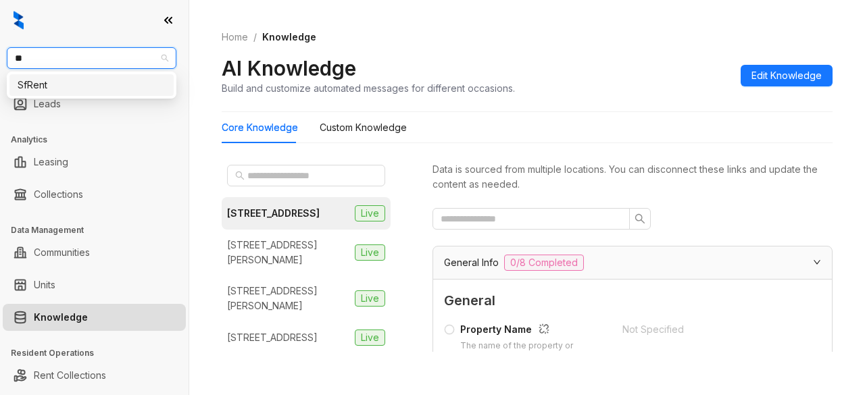
click at [45, 86] on div "SfRent" at bounding box center [92, 85] width 148 height 15
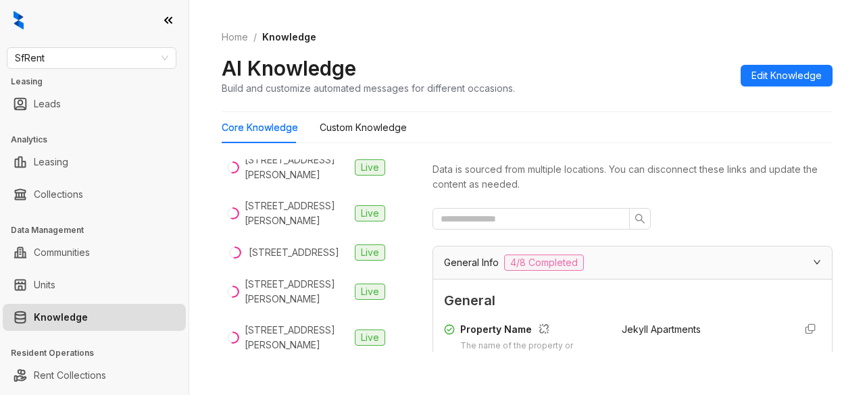
scroll to position [347, 0]
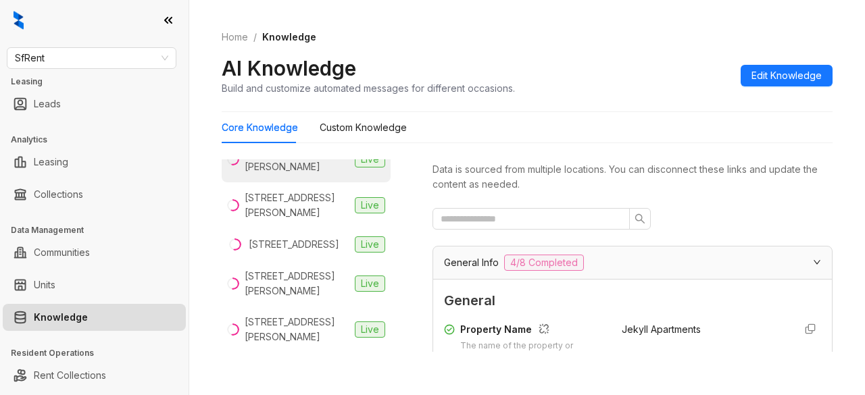
click at [284, 174] on div "[STREET_ADDRESS][PERSON_NAME]" at bounding box center [297, 160] width 105 height 30
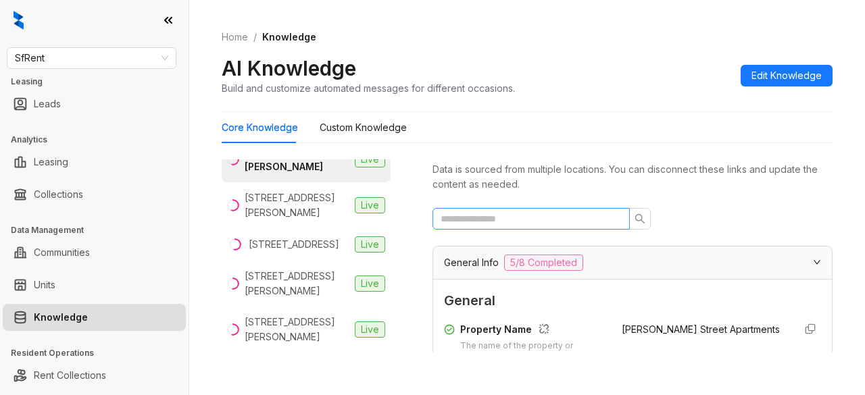
click at [545, 226] on span at bounding box center [530, 219] width 197 height 22
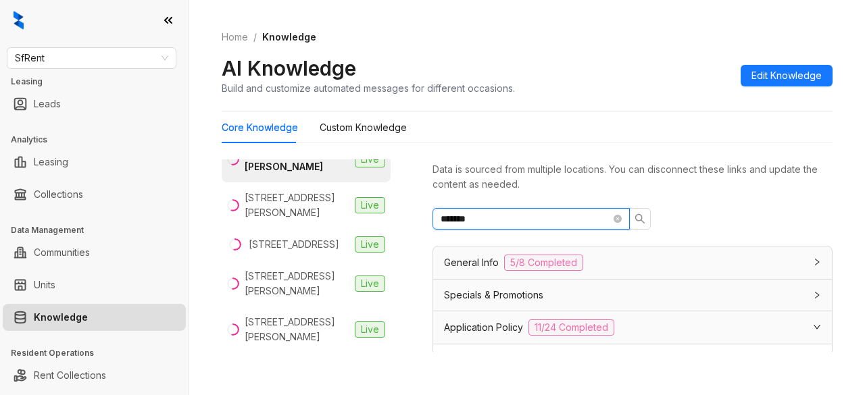
type input "*******"
click at [634, 219] on icon "search" at bounding box center [639, 218] width 11 height 11
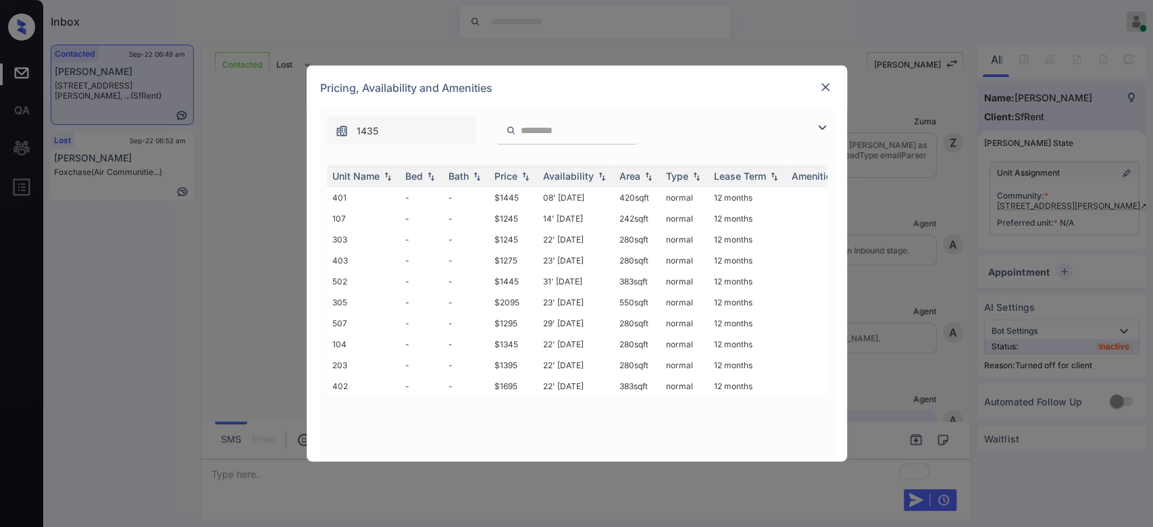
scroll to position [2538, 0]
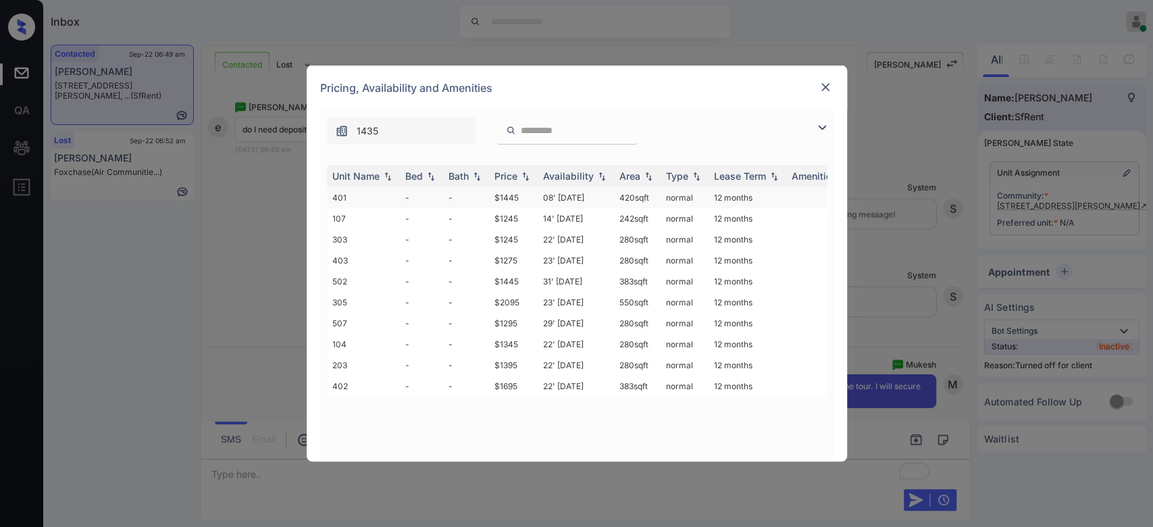
click at [510, 192] on td "$1445" at bounding box center [513, 197] width 49 height 21
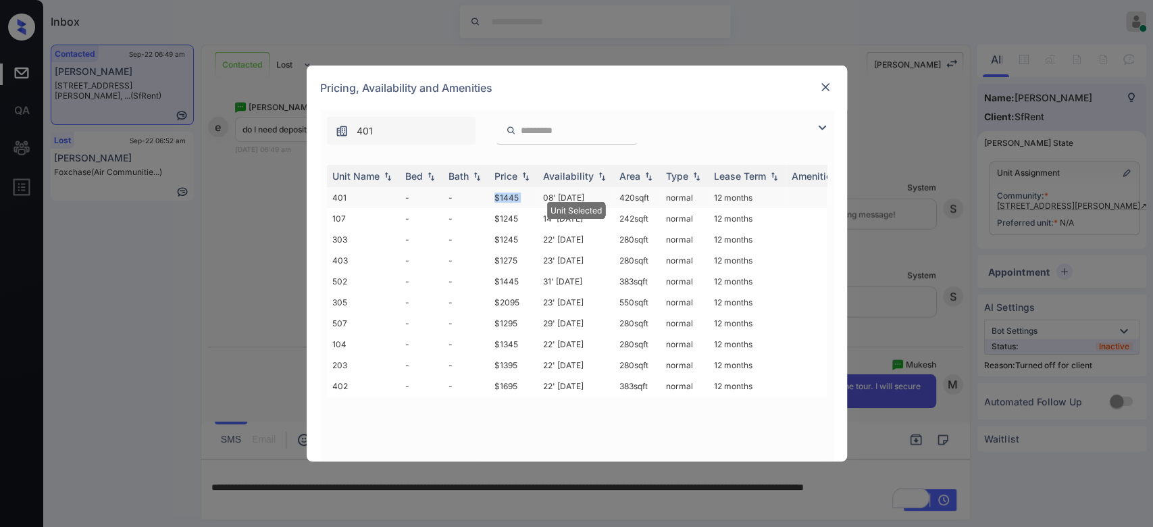
click at [510, 192] on td "$1445" at bounding box center [513, 197] width 49 height 21
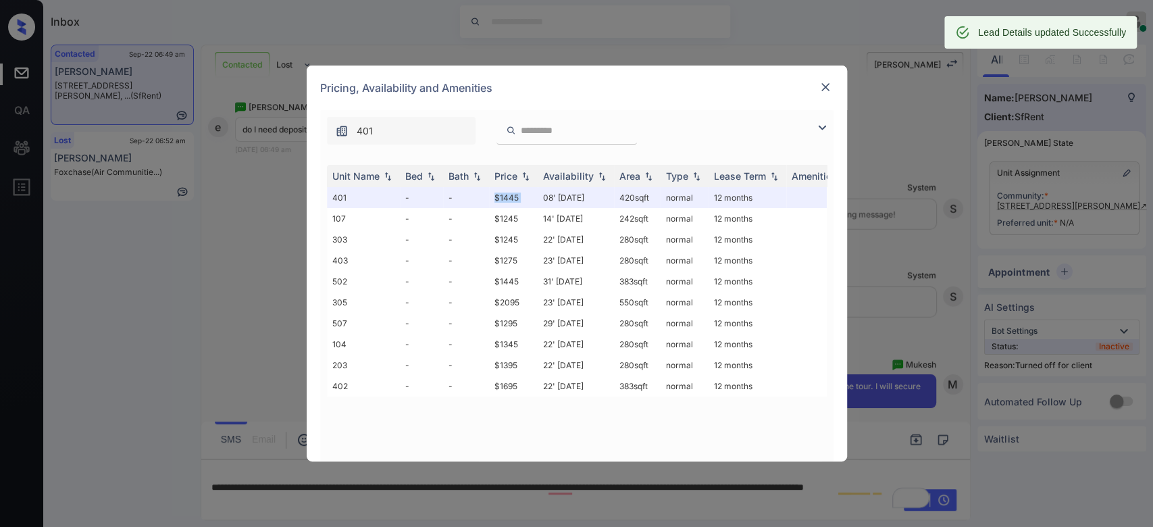
click at [822, 91] on img at bounding box center [826, 87] width 14 height 14
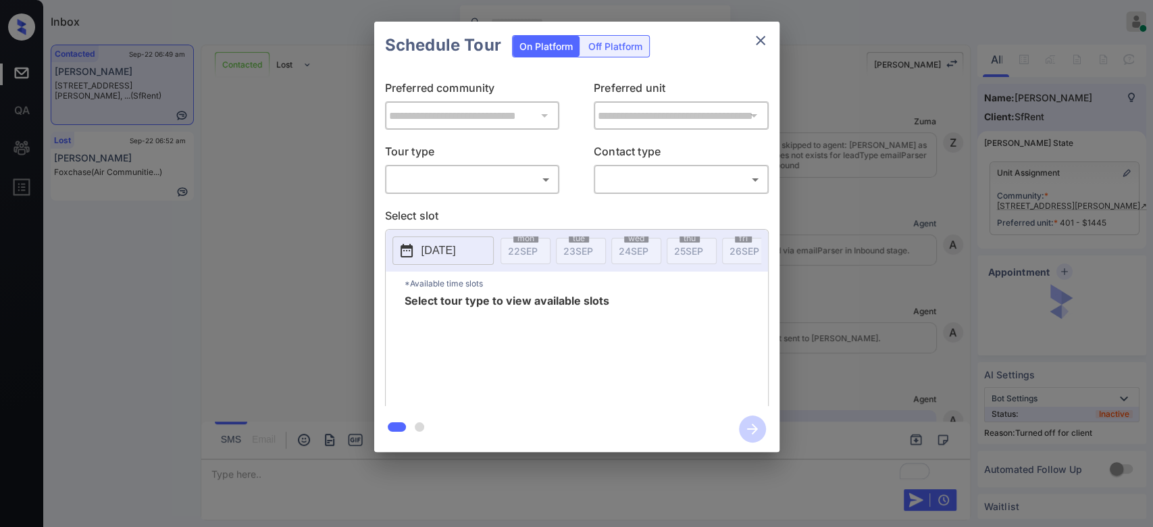
scroll to position [2626, 0]
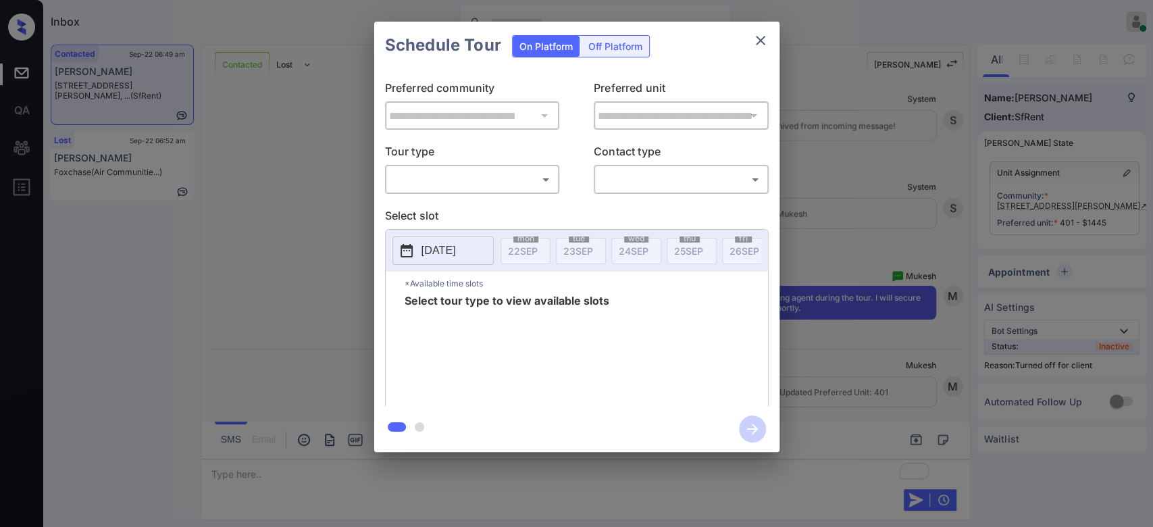
click at [606, 49] on div "Off Platform" at bounding box center [616, 46] width 68 height 21
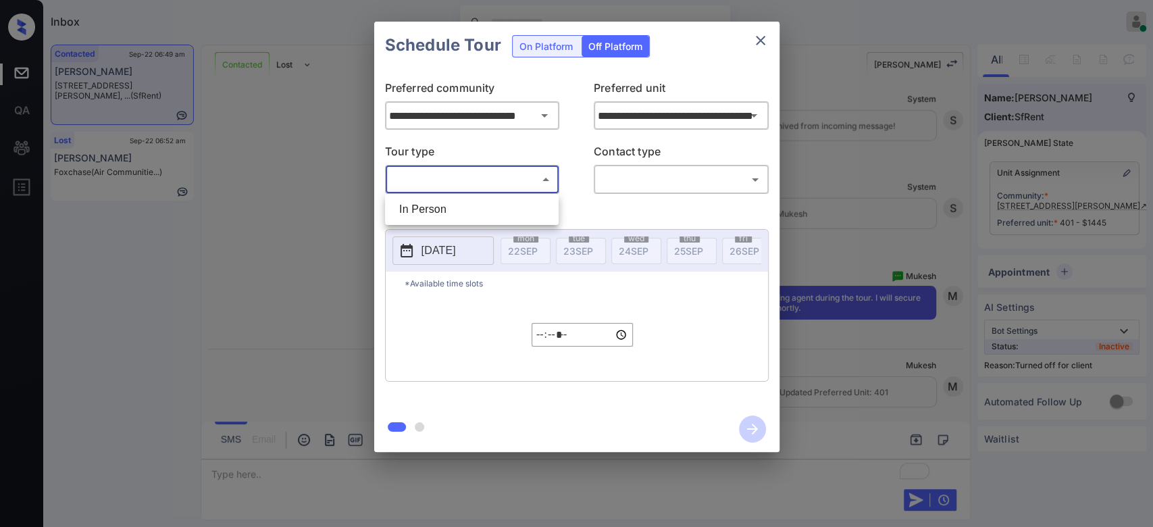
click at [516, 181] on body "Inbox Mukesh Online Set yourself offline Set yourself on break Profile Switch t…" at bounding box center [576, 263] width 1153 height 527
click at [453, 206] on li "In Person" at bounding box center [471, 209] width 167 height 24
type input "********"
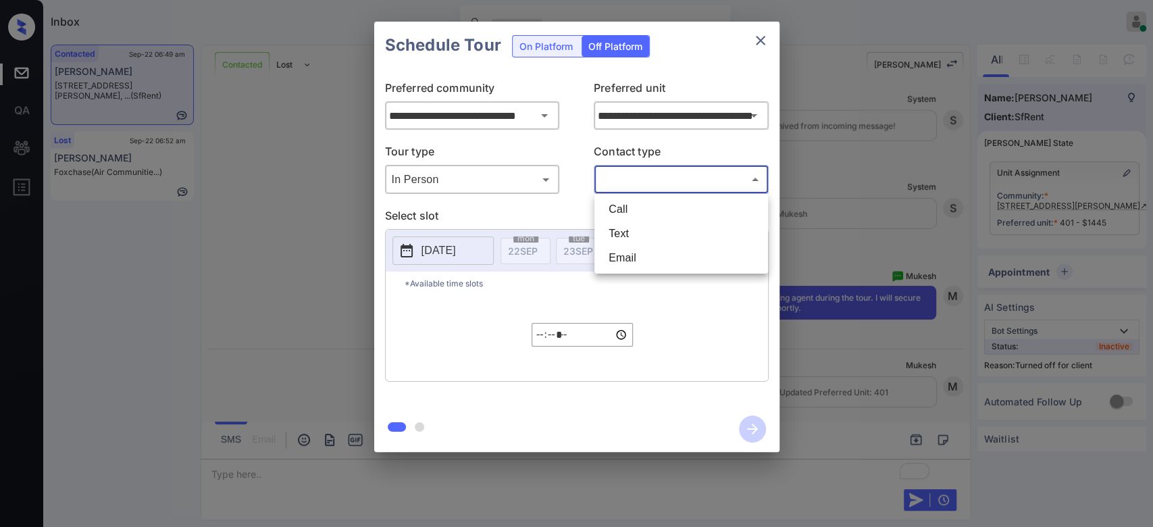
drag, startPoint x: 657, startPoint y: 174, endPoint x: 640, endPoint y: 231, distance: 59.0
click at [640, 231] on body "Inbox Mukesh Online Set yourself offline Set yourself on break Profile Switch t…" at bounding box center [576, 263] width 1153 height 527
click at [640, 231] on li "Text" at bounding box center [681, 234] width 167 height 24
type input "****"
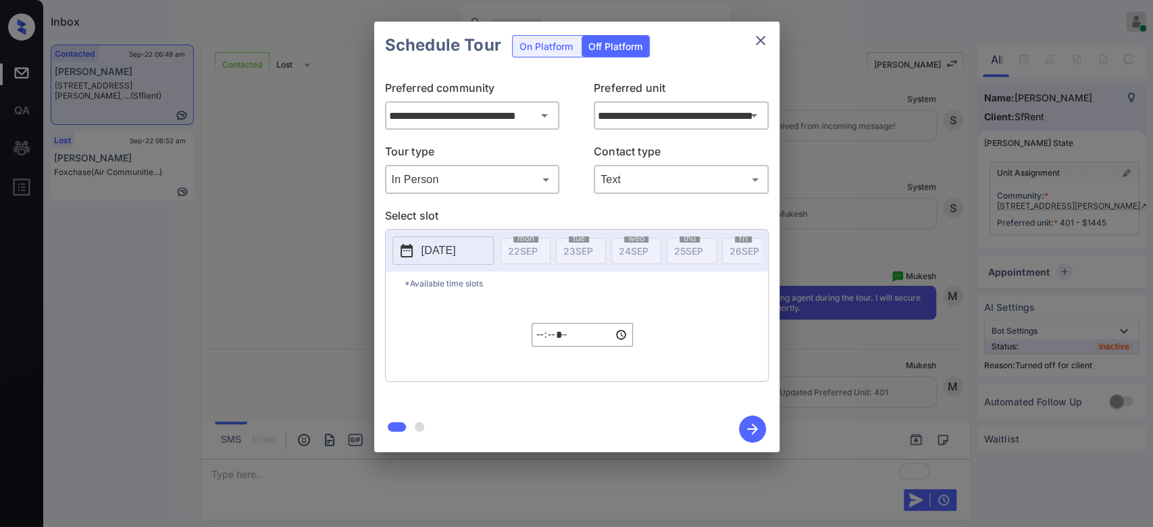
click at [447, 248] on p "[DATE]" at bounding box center [439, 251] width 34 height 16
click at [456, 249] on p "[DATE]" at bounding box center [439, 251] width 34 height 16
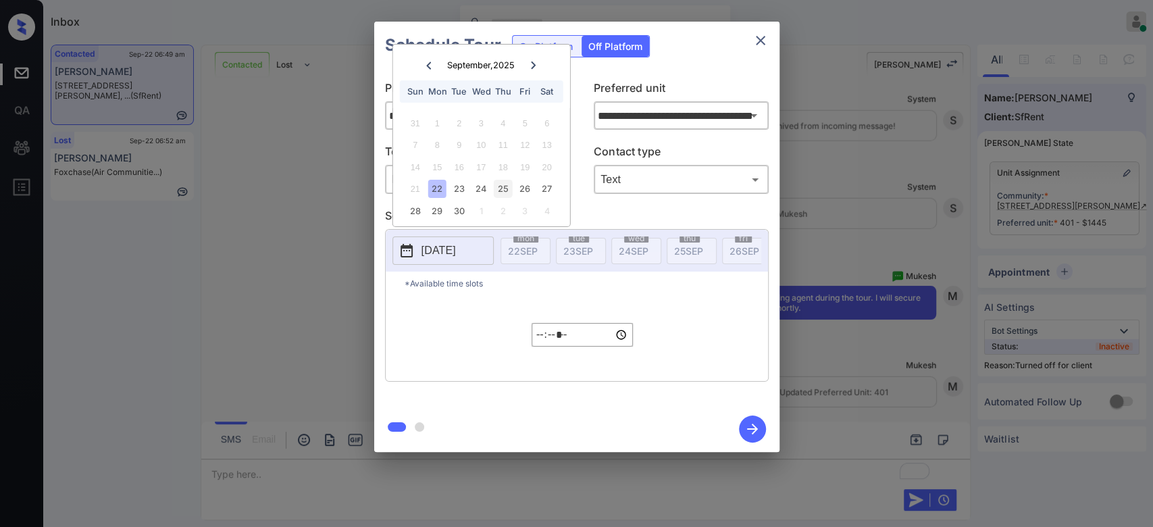
click at [499, 192] on div "25" at bounding box center [503, 189] width 18 height 18
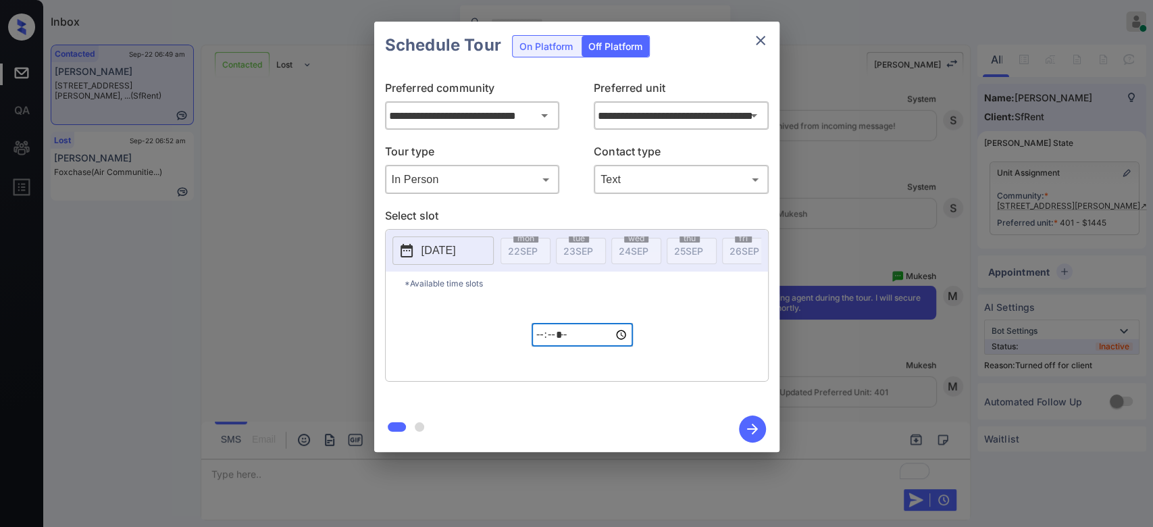
click at [534, 346] on input "*****" at bounding box center [582, 335] width 101 height 24
type input "*****"
click at [703, 354] on div "*Available time slots ***** ​" at bounding box center [577, 326] width 382 height 109
click at [751, 431] on icon "button" at bounding box center [752, 428] width 27 height 27
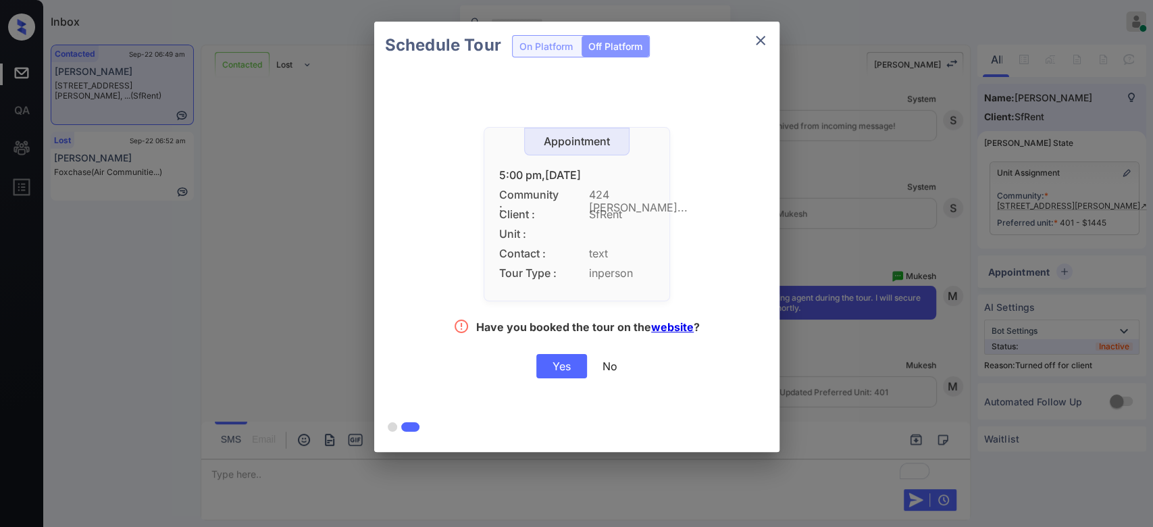
click at [561, 363] on div "Yes" at bounding box center [561, 366] width 51 height 24
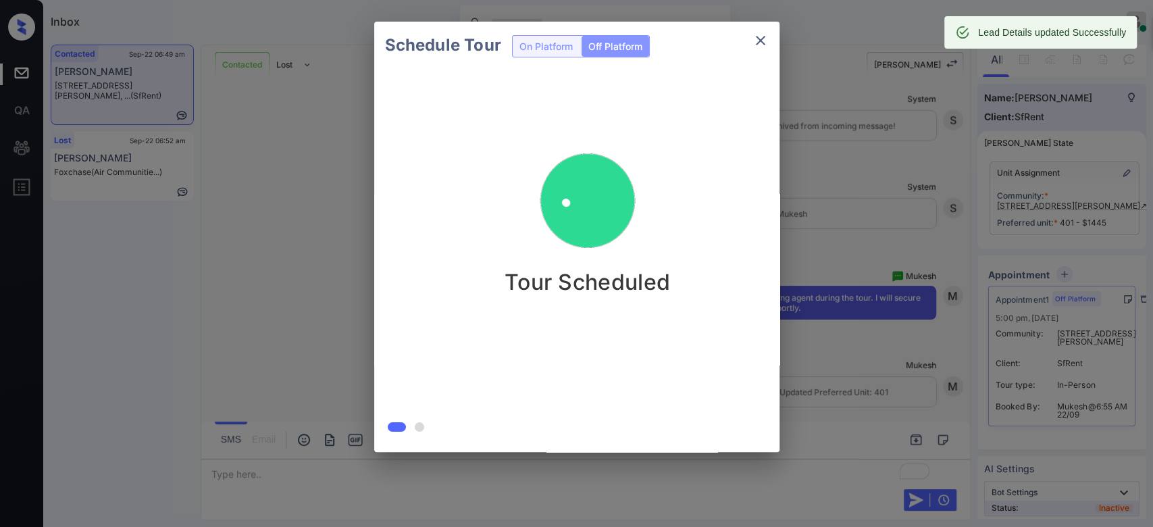
click at [821, 80] on div "Schedule Tour On Platform Off Platform Tour Scheduled" at bounding box center [576, 237] width 1153 height 474
